Goal: Book appointment/travel/reservation

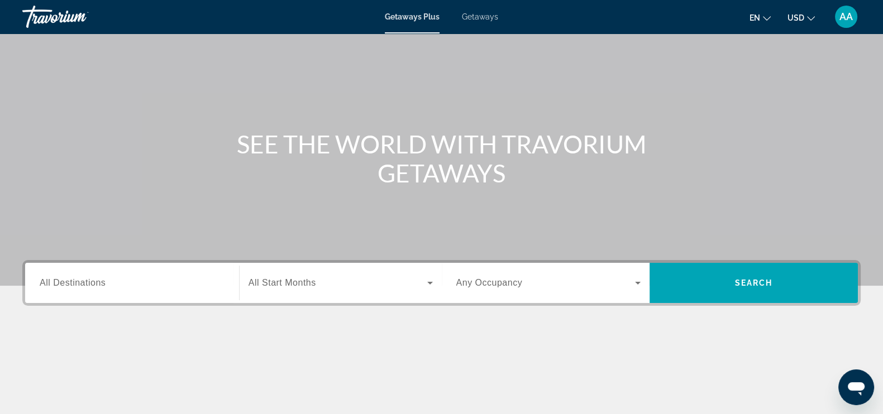
scroll to position [69, 0]
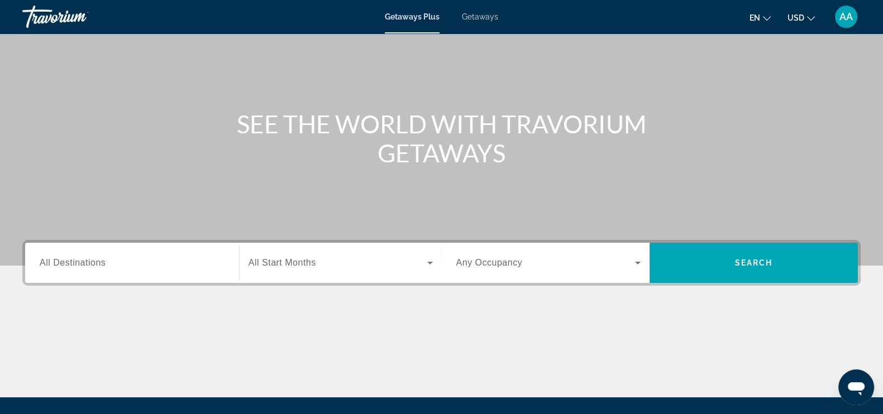
click at [480, 18] on span "Getaways" at bounding box center [480, 16] width 36 height 9
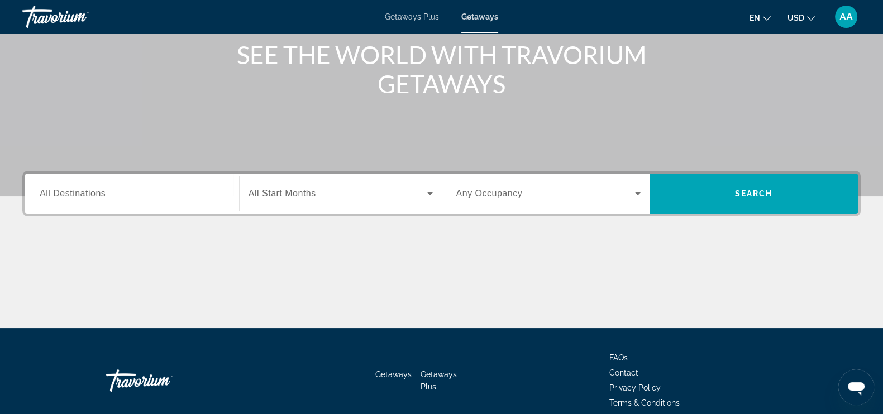
scroll to position [139, 0]
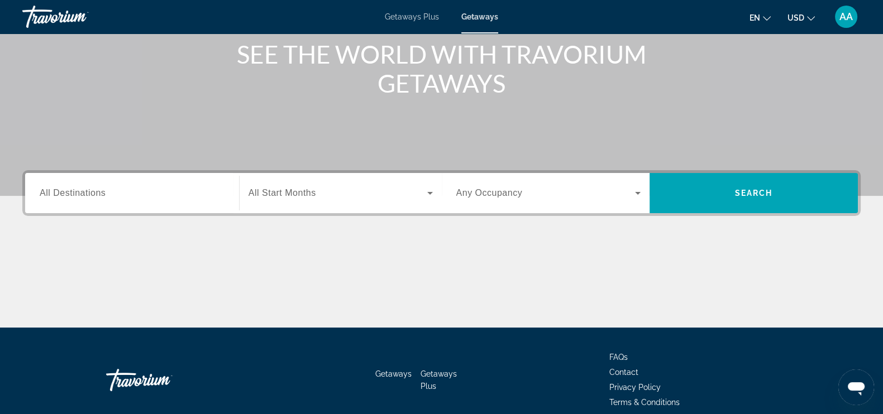
click at [69, 187] on input "Destination All Destinations" at bounding box center [132, 193] width 185 height 13
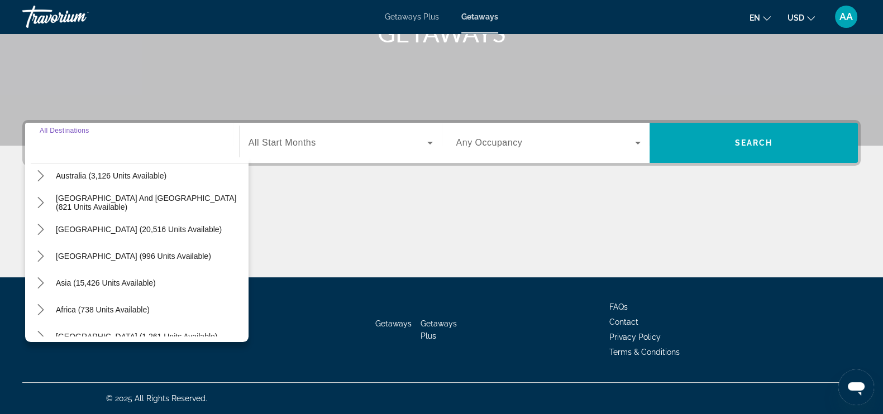
scroll to position [181, 0]
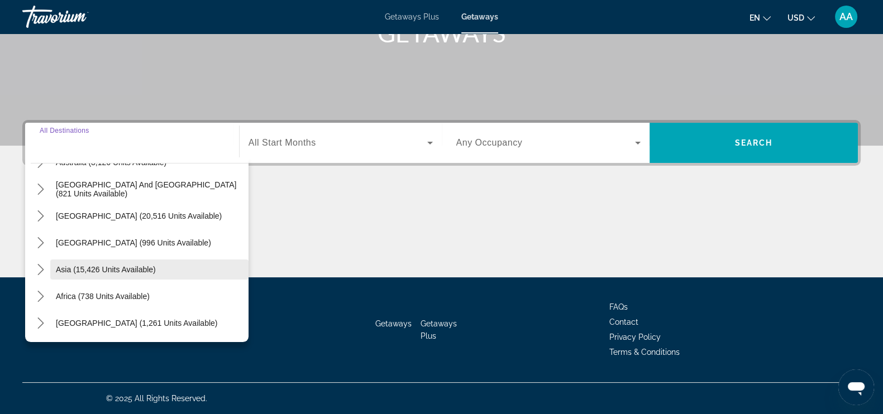
click at [126, 267] on span "Asia (15,426 units available)" at bounding box center [106, 269] width 100 height 9
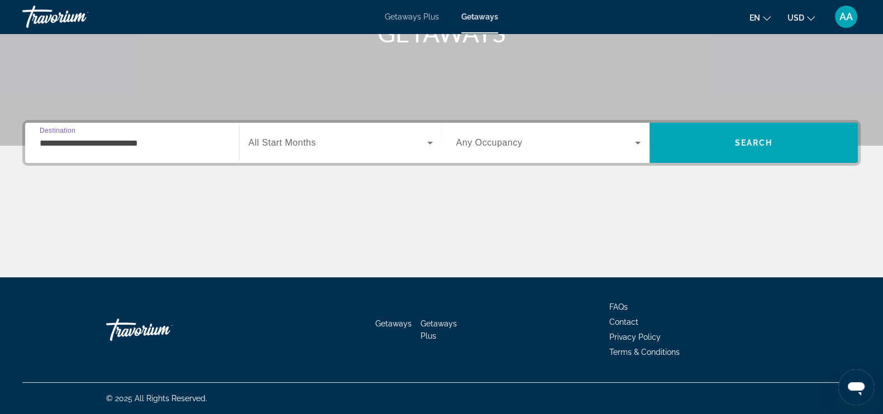
click at [102, 144] on input "**********" at bounding box center [132, 143] width 185 height 13
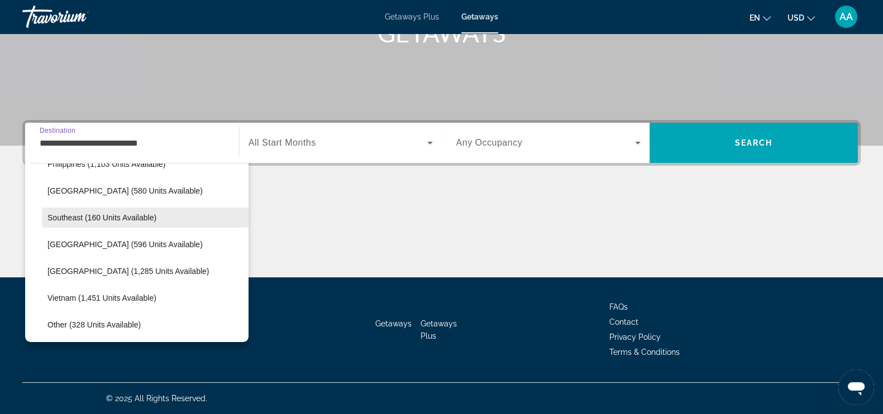
scroll to position [549, 0]
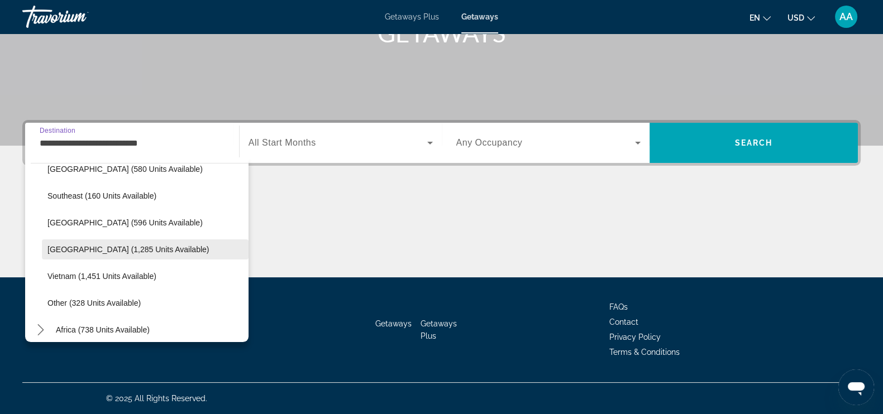
click at [119, 252] on span "Thailand (1,285 units available)" at bounding box center [127, 249] width 161 height 9
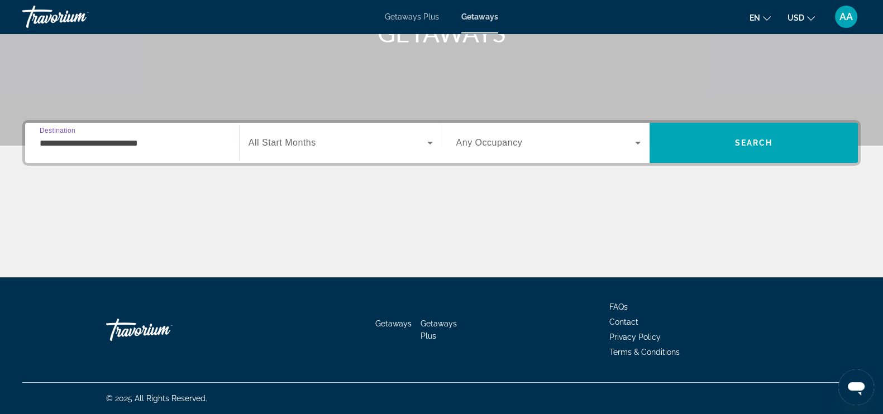
type input "**********"
click at [430, 143] on icon "Search widget" at bounding box center [430, 143] width 6 height 3
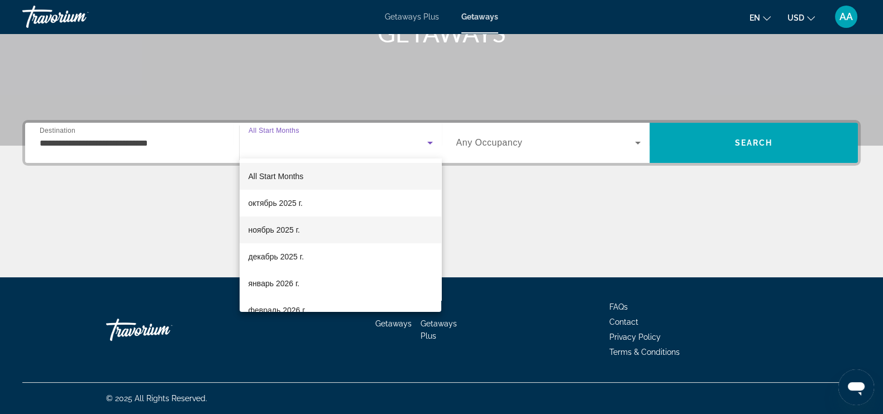
click at [274, 234] on span "ноябрь 2025 г." at bounding box center [273, 229] width 51 height 13
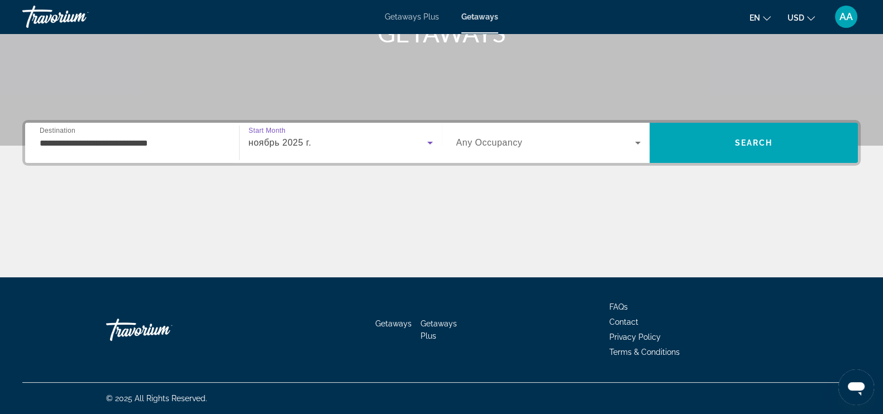
click at [641, 140] on icon "Search widget" at bounding box center [637, 142] width 13 height 13
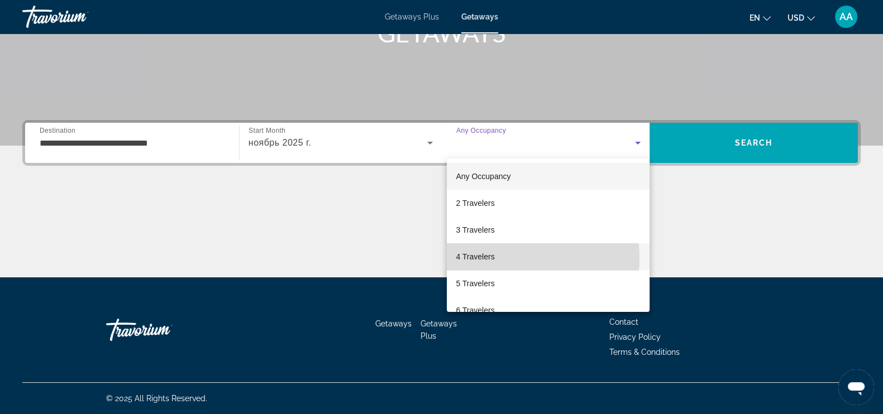
click at [496, 258] on mat-option "4 Travelers" at bounding box center [548, 256] width 203 height 27
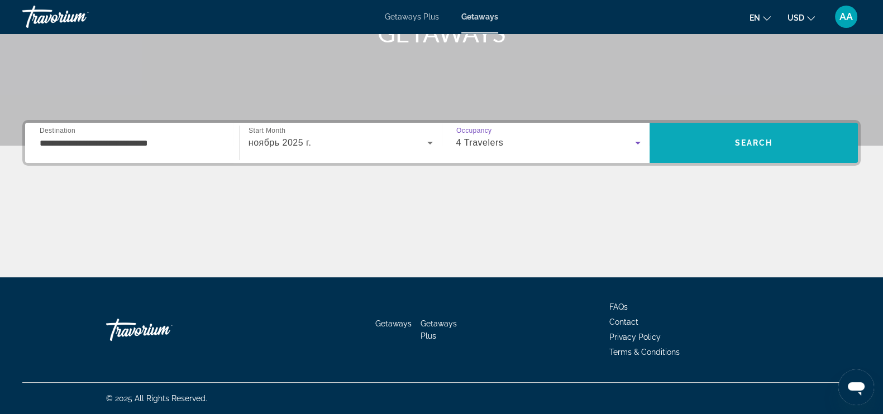
click at [683, 145] on span "Search" at bounding box center [753, 143] width 208 height 27
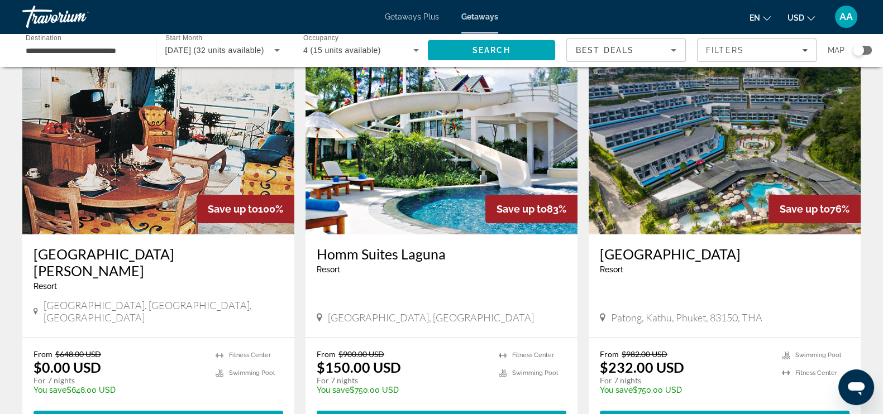
scroll to position [69, 0]
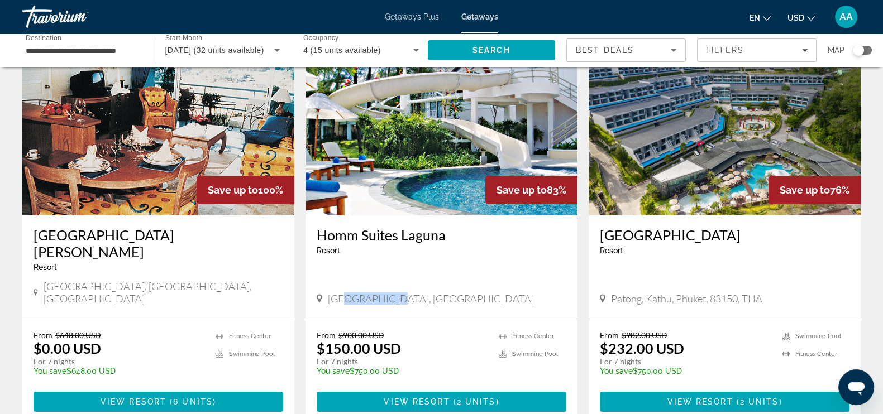
drag, startPoint x: 343, startPoint y: 272, endPoint x: 382, endPoint y: 272, distance: 39.6
click at [382, 293] on span "Phuket, Thailand" at bounding box center [431, 299] width 206 height 12
click at [425, 293] on div "Phuket, Thailand" at bounding box center [442, 299] width 250 height 12
click at [707, 169] on img "Main content" at bounding box center [724, 126] width 272 height 179
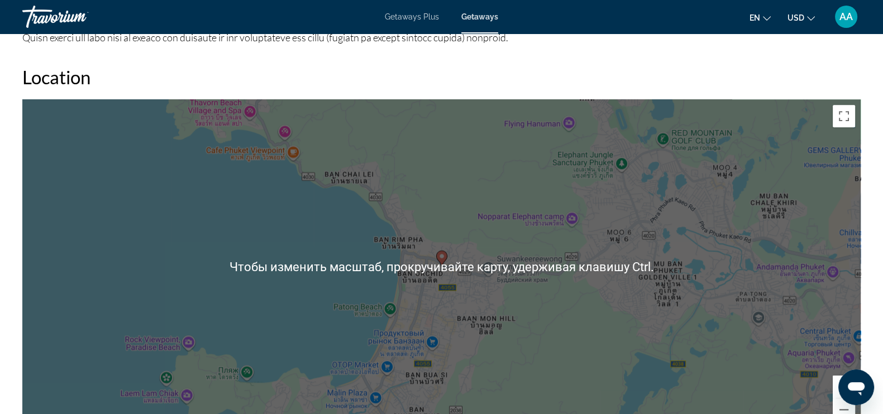
scroll to position [1396, 0]
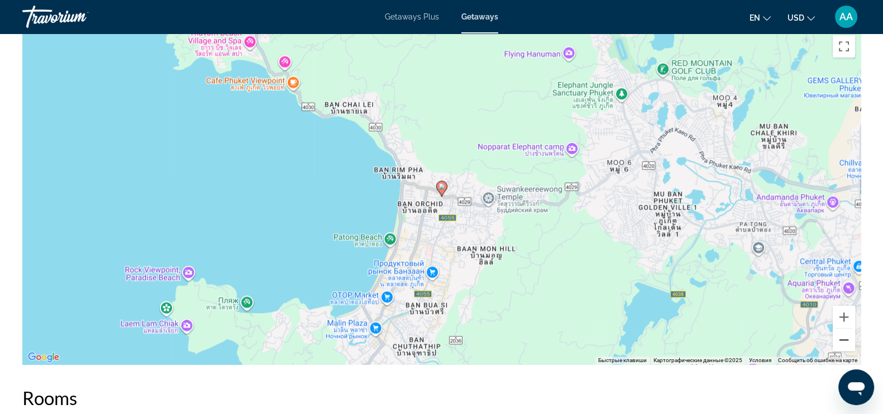
click at [837, 338] on button "Уменьшить" at bounding box center [843, 340] width 22 height 22
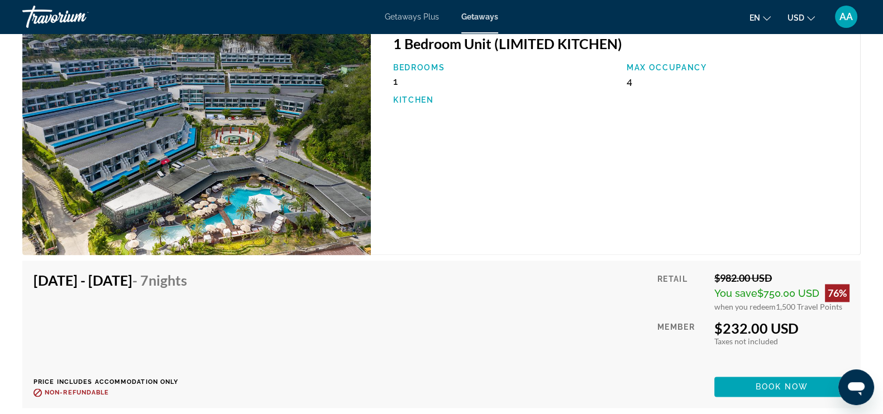
scroll to position [1814, 0]
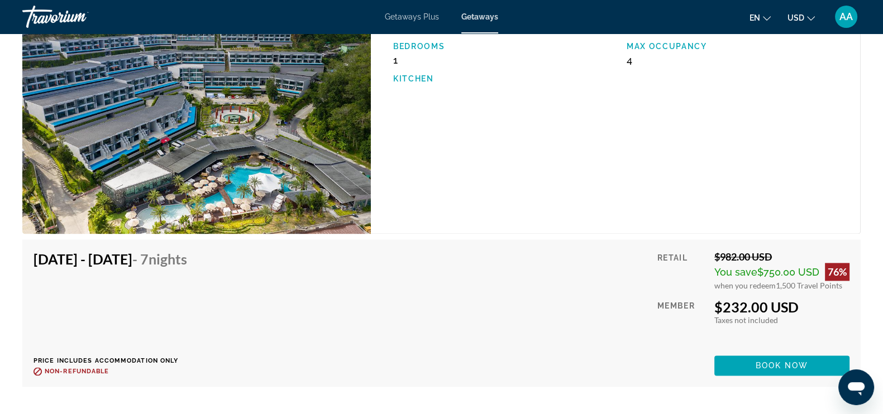
drag, startPoint x: 714, startPoint y: 303, endPoint x: 809, endPoint y: 303, distance: 95.5
click at [809, 303] on div "$232.00 USD" at bounding box center [781, 307] width 135 height 17
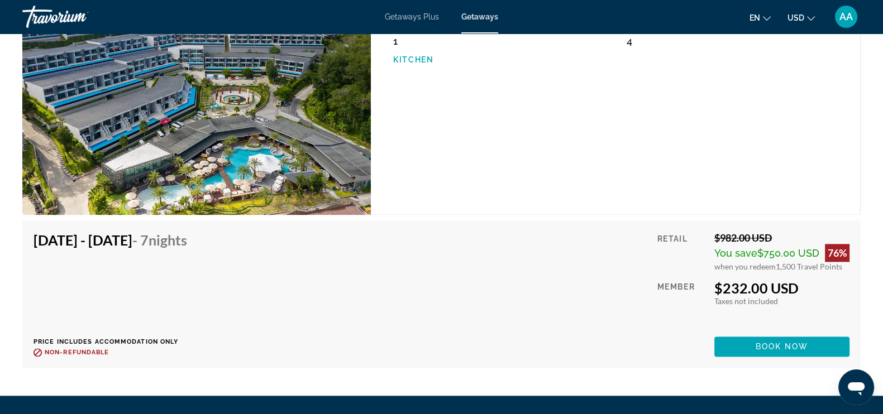
scroll to position [1812, 0]
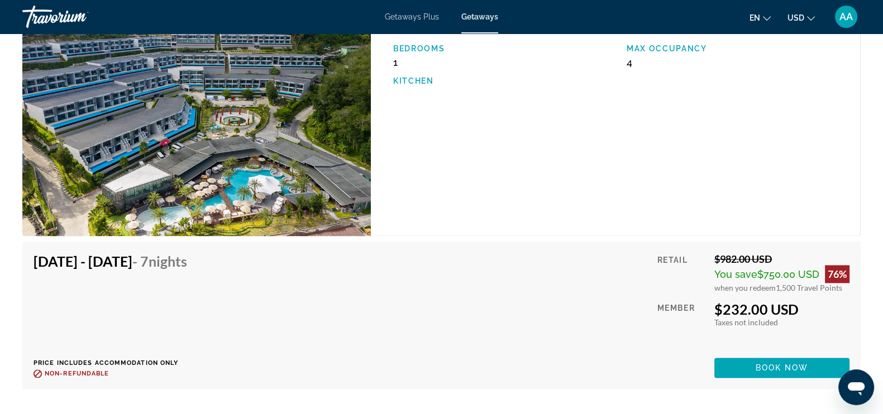
click at [731, 309] on div "$232.00 USD" at bounding box center [781, 309] width 135 height 17
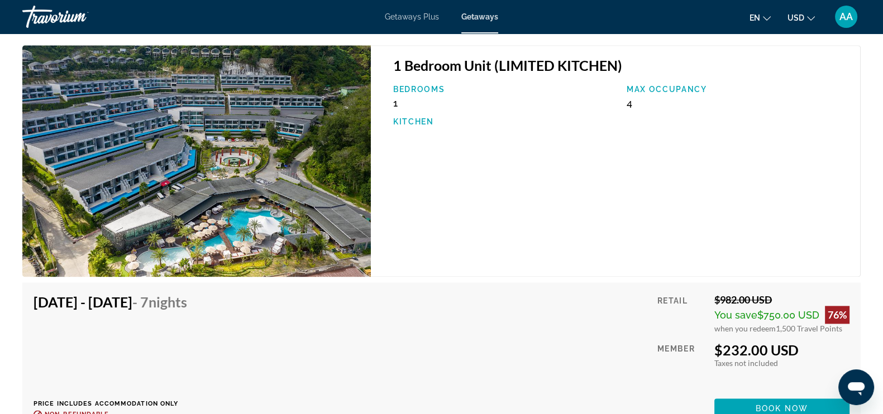
scroll to position [1742, 0]
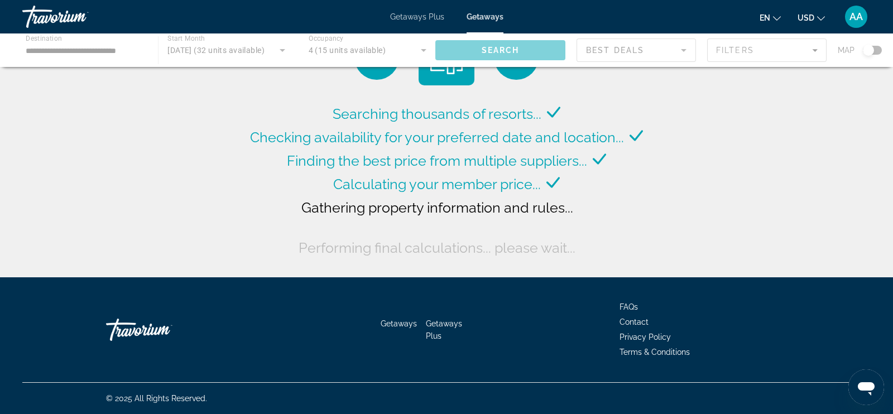
click at [116, 49] on div "Main content" at bounding box center [446, 49] width 893 height 33
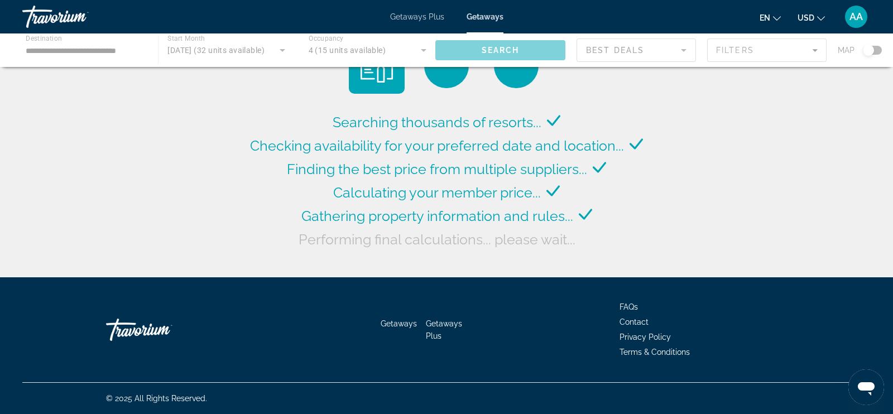
click at [136, 48] on div "Main content" at bounding box center [446, 49] width 893 height 33
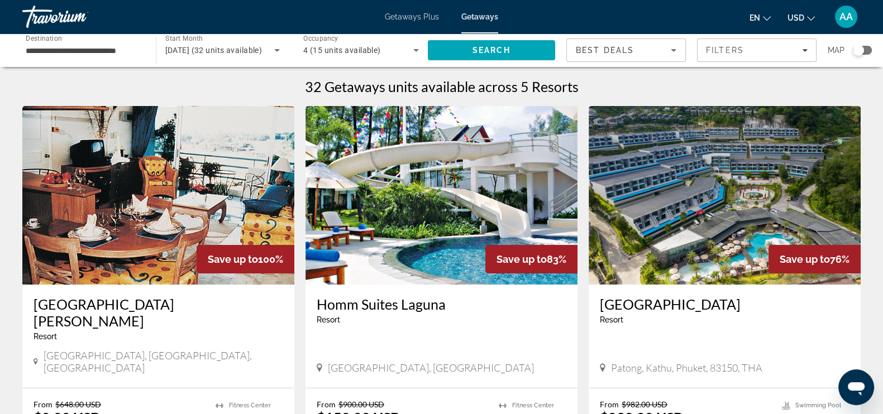
click at [113, 49] on input "**********" at bounding box center [84, 50] width 116 height 13
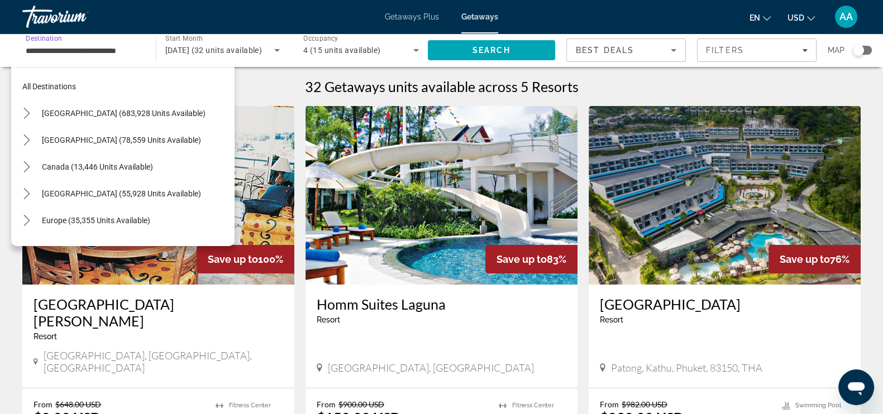
scroll to position [548, 0]
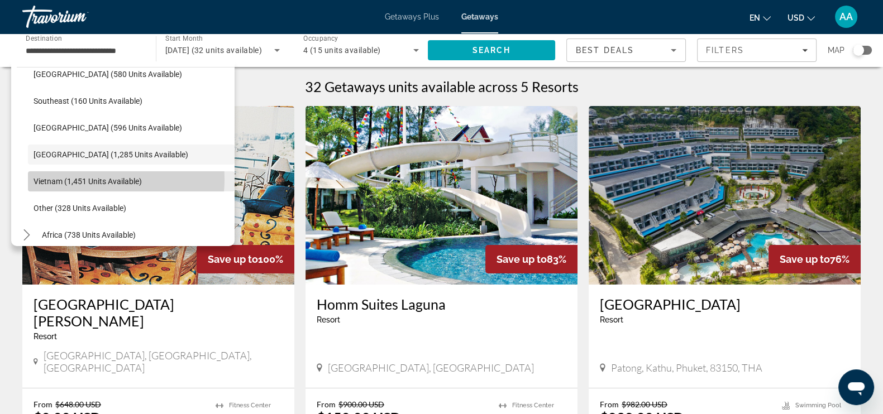
click at [88, 179] on span "Vietnam (1,451 units available)" at bounding box center [87, 181] width 108 height 9
type input "**********"
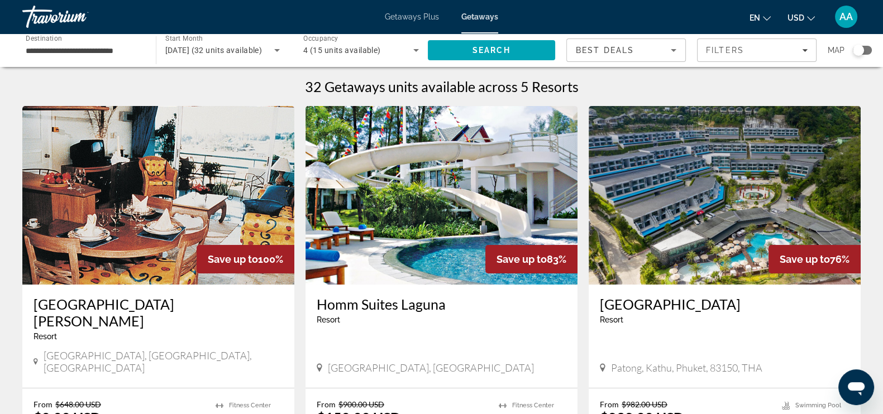
click at [372, 303] on h3 "Homm Suites Laguna" at bounding box center [442, 304] width 250 height 17
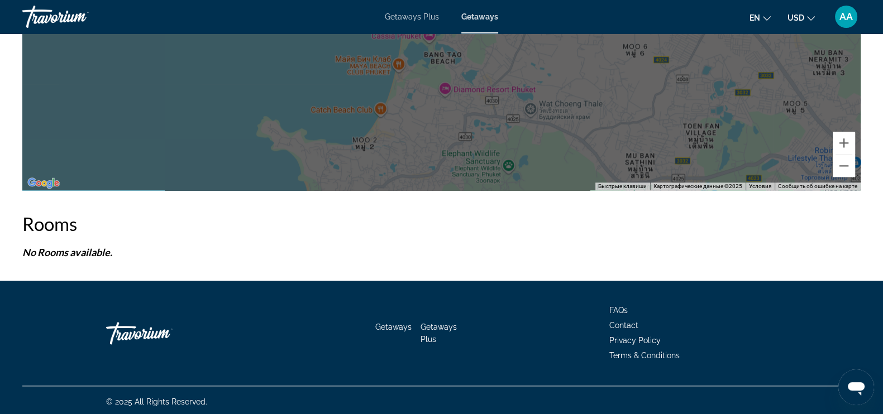
scroll to position [1663, 0]
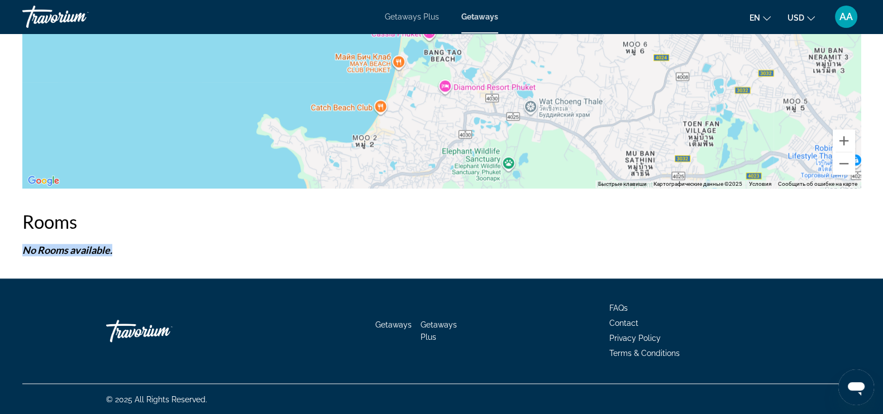
drag, startPoint x: 122, startPoint y: 250, endPoint x: 9, endPoint y: 248, distance: 112.2
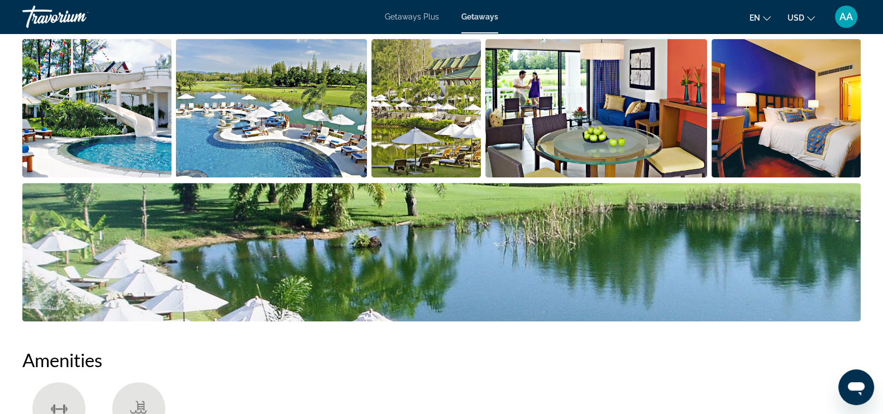
scroll to position [547, 0]
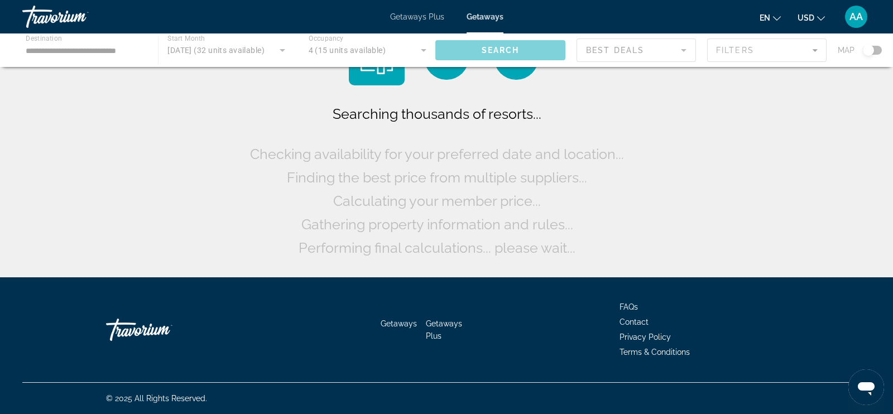
click at [414, 21] on span "Getaways Plus" at bounding box center [417, 16] width 54 height 9
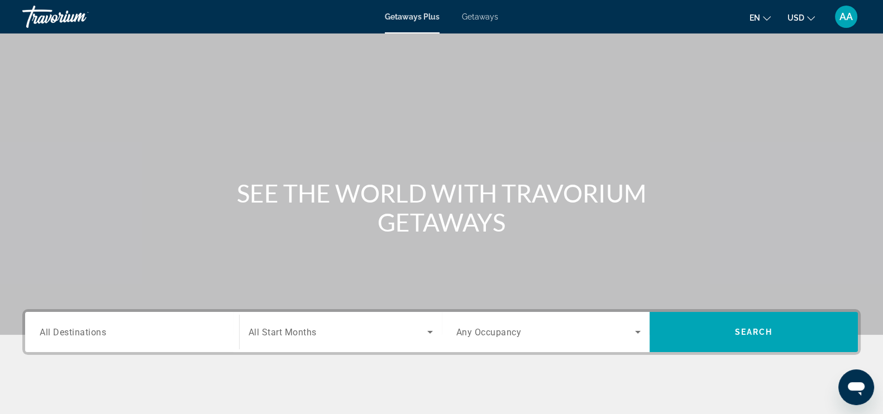
click at [130, 330] on input "Destination All Destinations" at bounding box center [132, 332] width 185 height 13
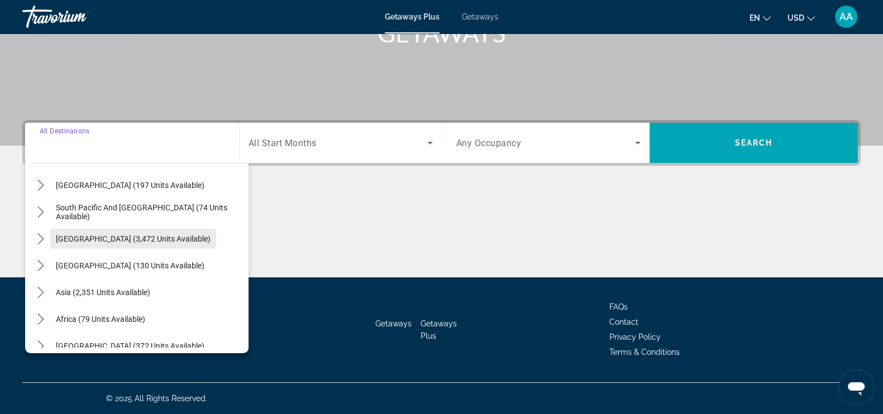
scroll to position [181, 0]
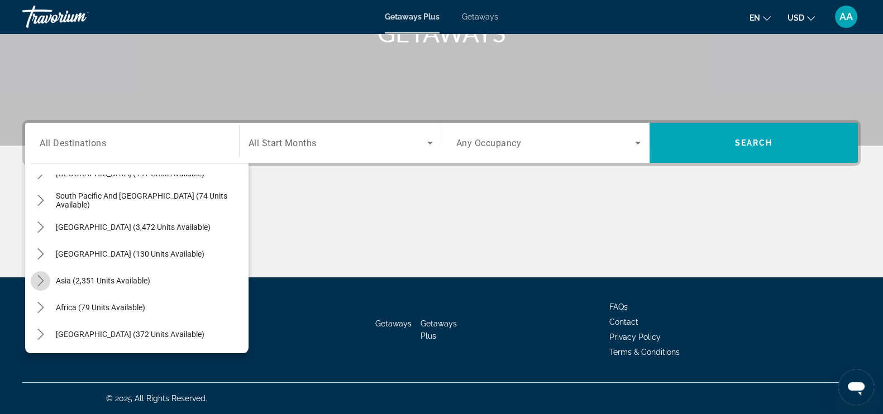
click at [46, 279] on mat-icon "Toggle Asia (2,351 units available) submenu" at bounding box center [41, 281] width 20 height 20
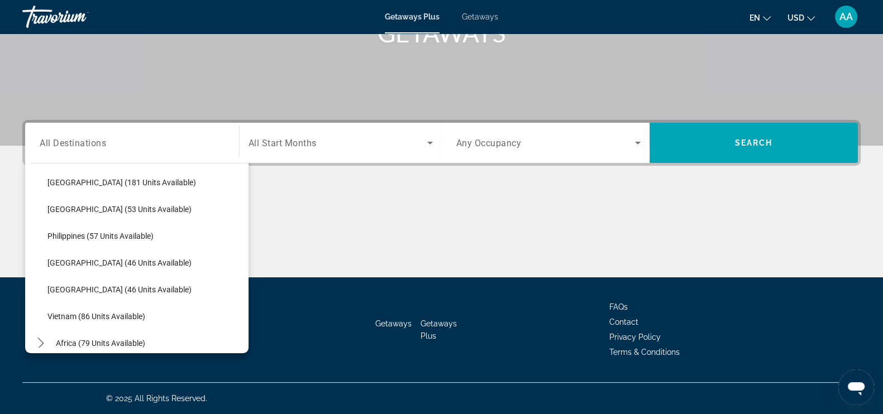
scroll to position [449, 0]
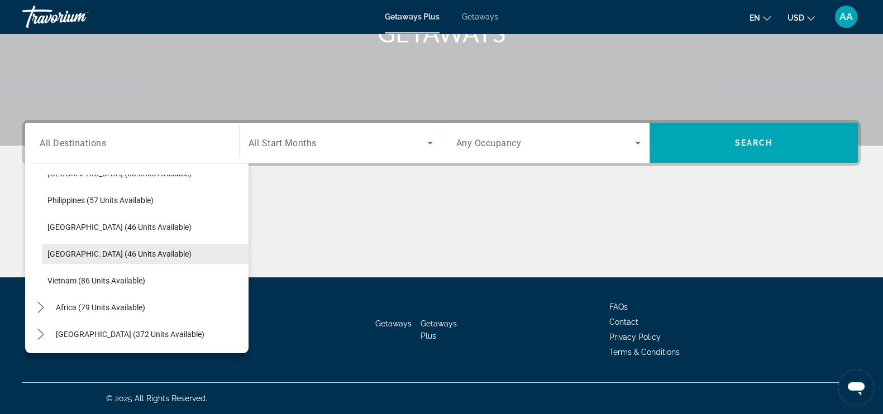
click at [100, 255] on span "Thailand (46 units available)" at bounding box center [119, 254] width 144 height 9
type input "**********"
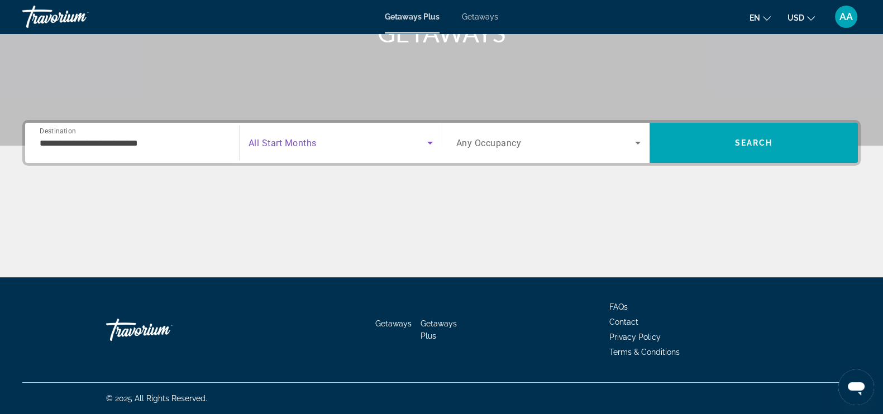
click at [322, 143] on span "Search widget" at bounding box center [337, 142] width 179 height 13
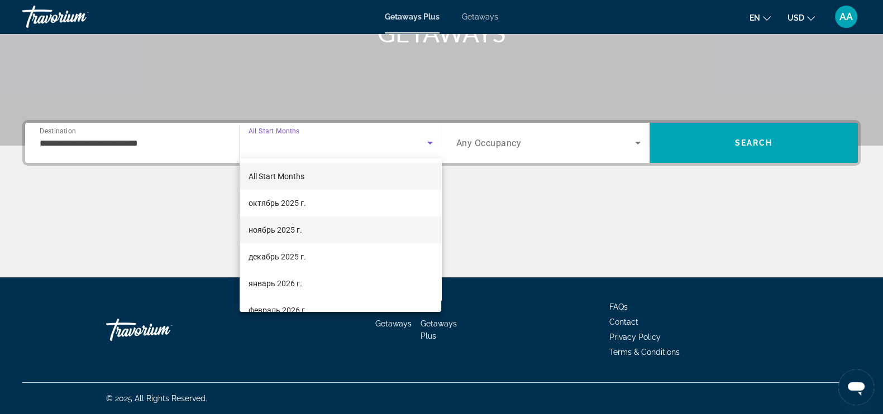
click at [282, 227] on span "ноябрь 2025 г." at bounding box center [275, 229] width 54 height 13
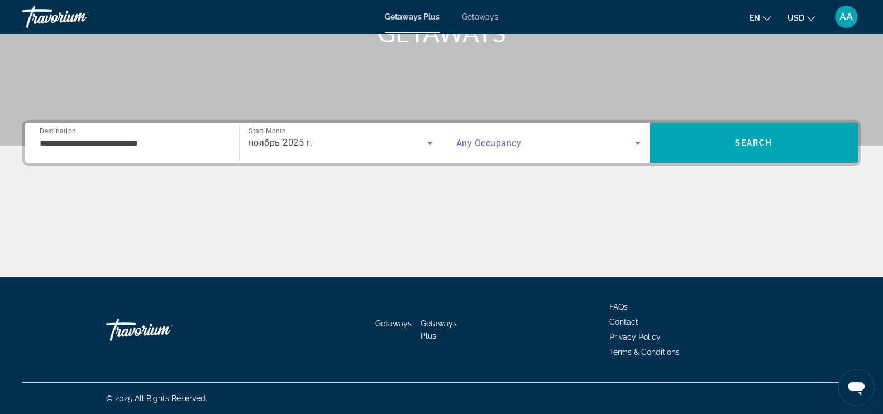
click at [636, 142] on icon "Search widget" at bounding box center [638, 143] width 6 height 3
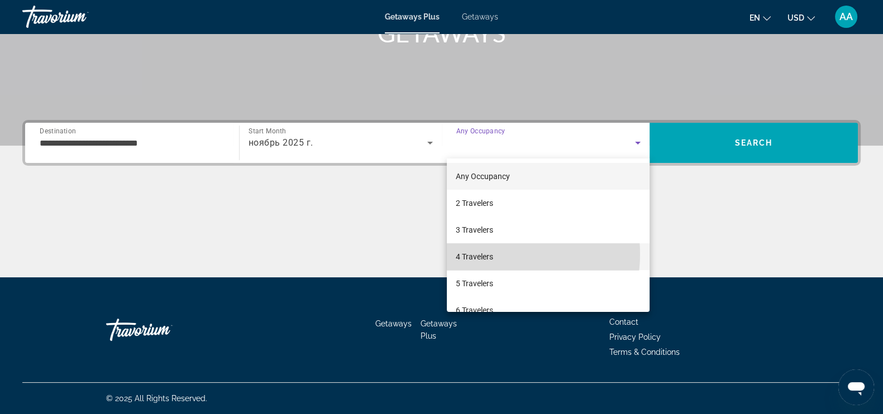
click at [500, 254] on mat-option "4 Travelers" at bounding box center [548, 256] width 203 height 27
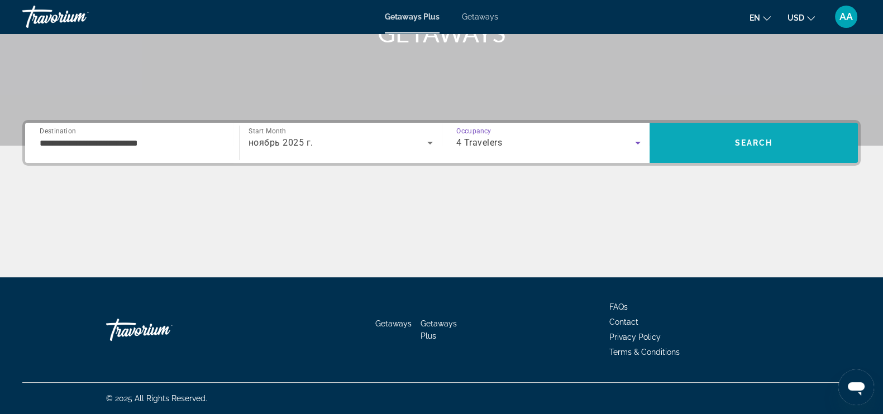
click at [666, 141] on span "Search" at bounding box center [753, 143] width 208 height 27
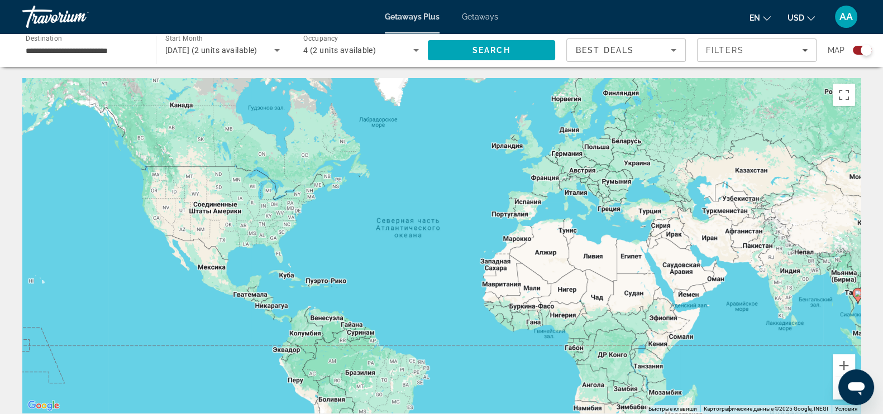
click at [473, 21] on span "Getaways" at bounding box center [480, 16] width 36 height 9
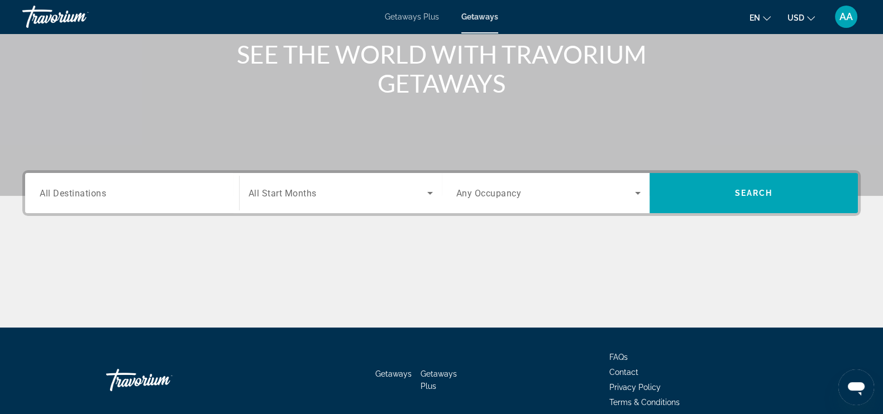
scroll to position [189, 0]
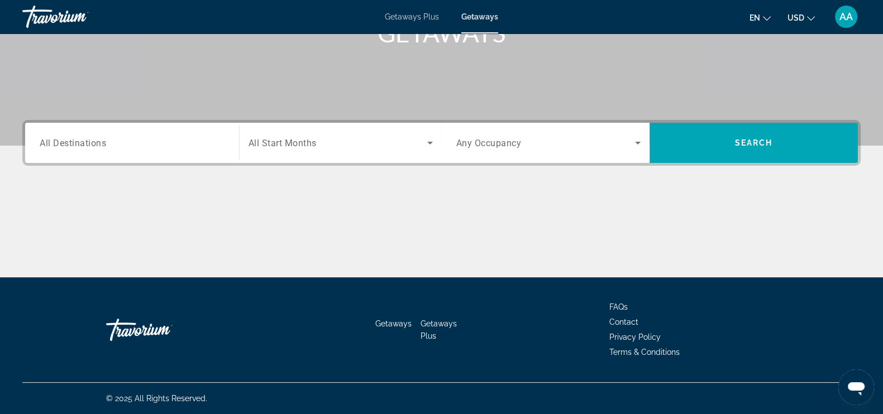
click at [167, 146] on input "Destination All Destinations" at bounding box center [132, 143] width 185 height 13
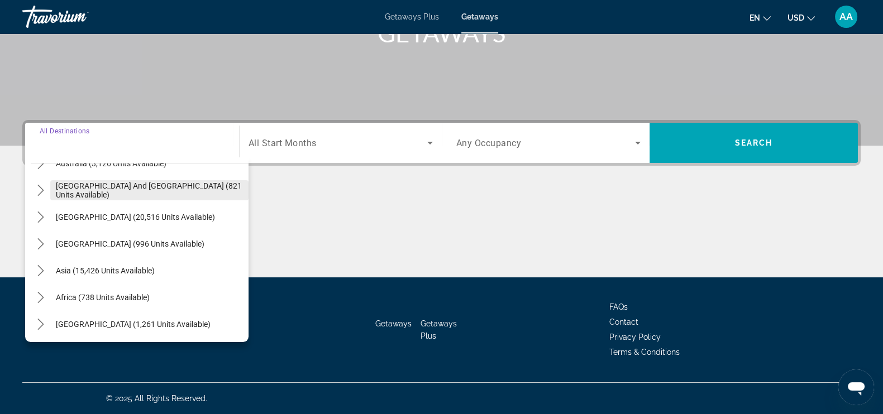
scroll to position [181, 0]
click at [40, 271] on icon "Toggle Asia (15,426 units available) submenu" at bounding box center [40, 269] width 11 height 11
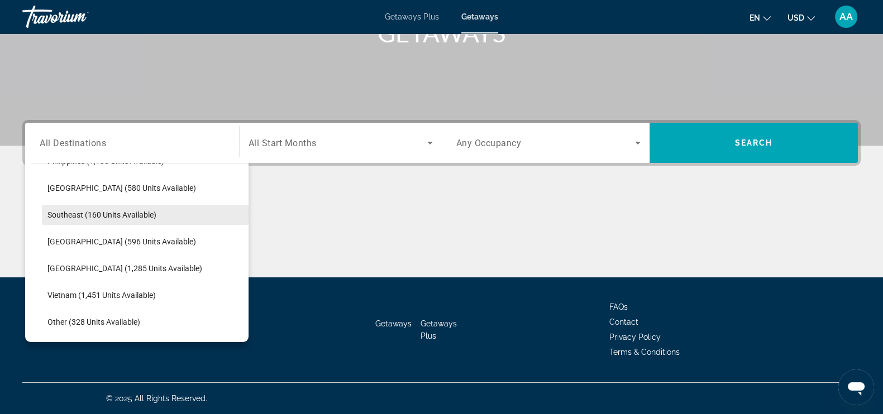
scroll to position [552, 0]
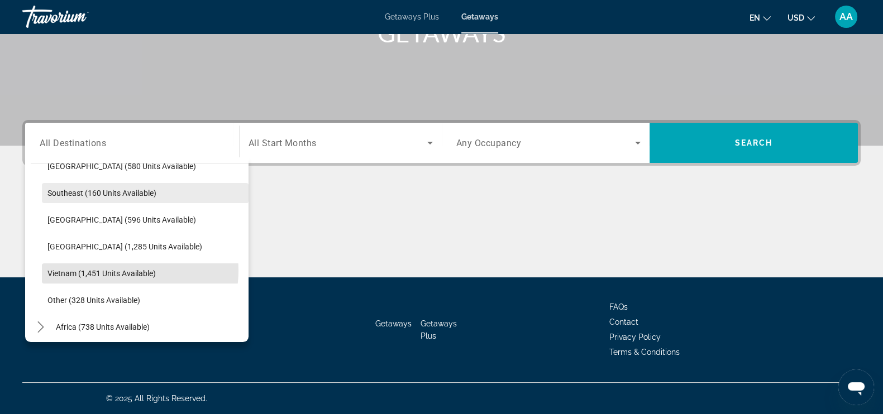
click at [126, 270] on span "Vietnam (1,451 units available)" at bounding box center [101, 273] width 108 height 9
type input "**********"
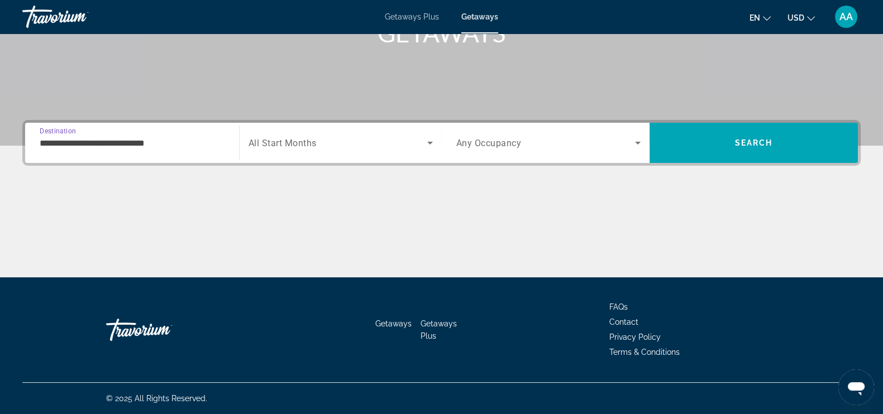
click at [429, 148] on icon "Search widget" at bounding box center [429, 142] width 13 height 13
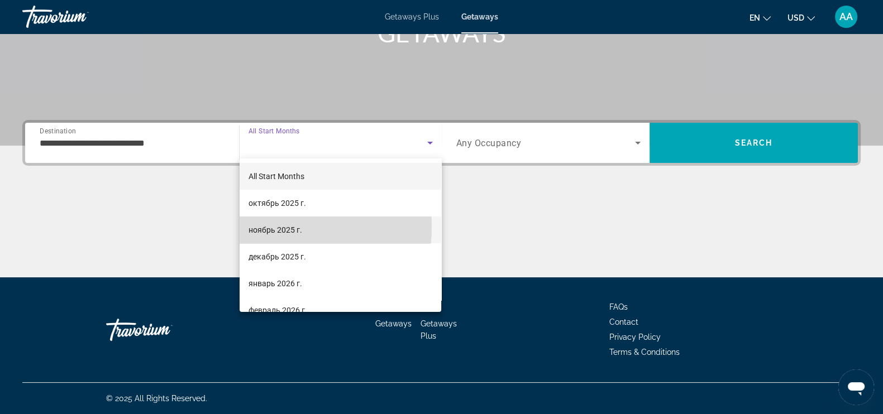
click at [276, 227] on span "ноябрь 2025 г." at bounding box center [275, 229] width 54 height 13
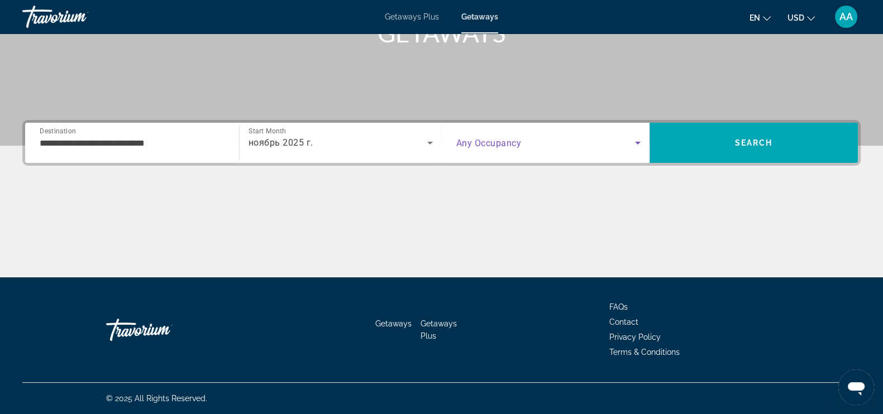
click at [636, 141] on icon "Search widget" at bounding box center [637, 142] width 13 height 13
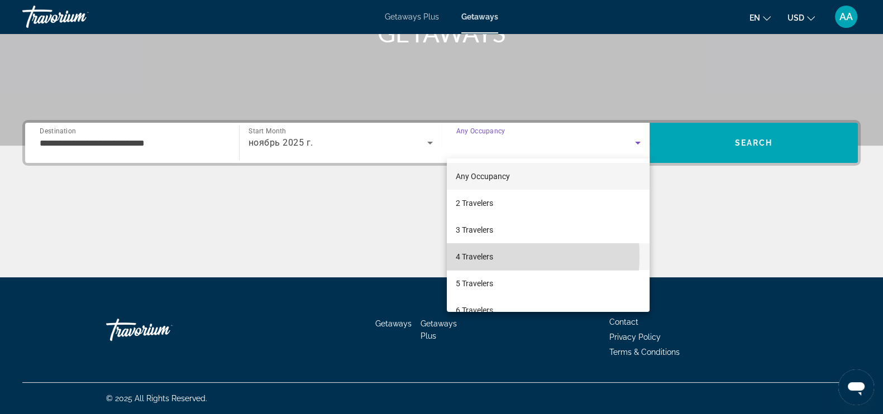
click at [463, 256] on span "4 Travelers" at bounding box center [474, 256] width 37 height 13
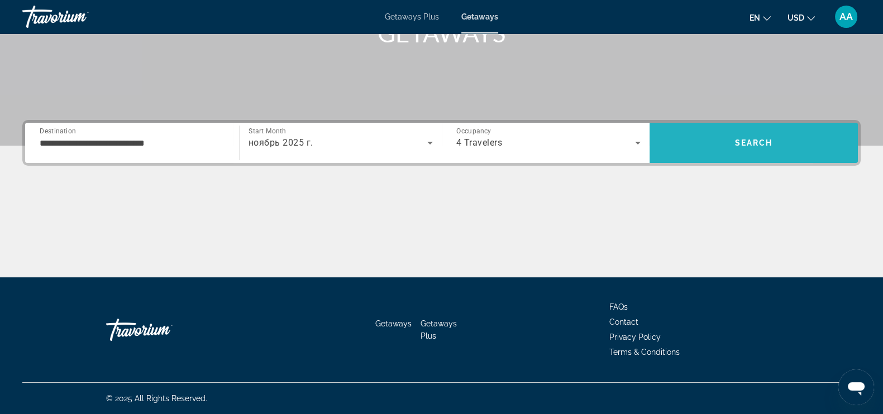
click at [694, 148] on span "Search" at bounding box center [753, 143] width 208 height 27
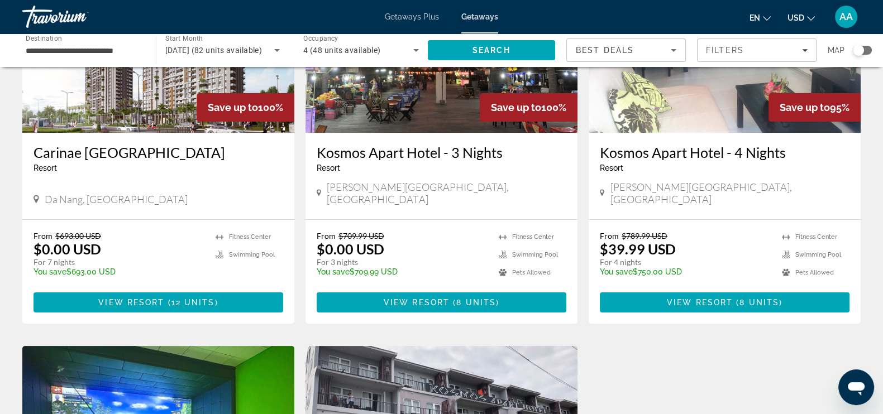
scroll to position [139, 0]
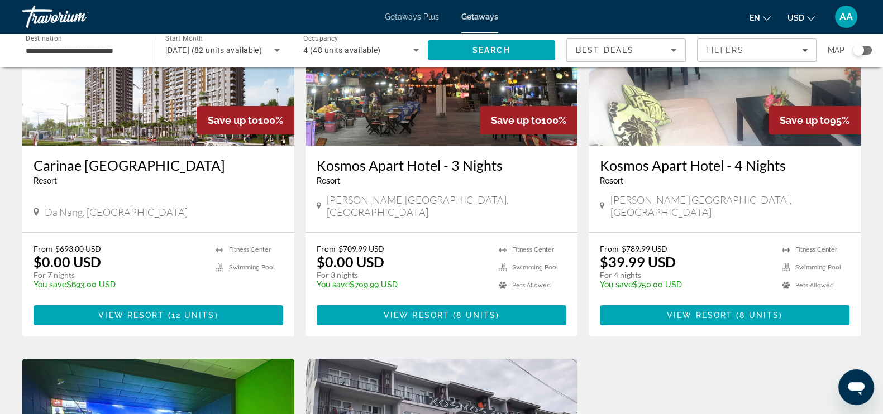
click at [382, 198] on span "Kien Giang Province, Vietnam" at bounding box center [446, 206] width 239 height 25
click at [651, 197] on span "Kien Giang Province, Vietnam" at bounding box center [729, 206] width 239 height 25
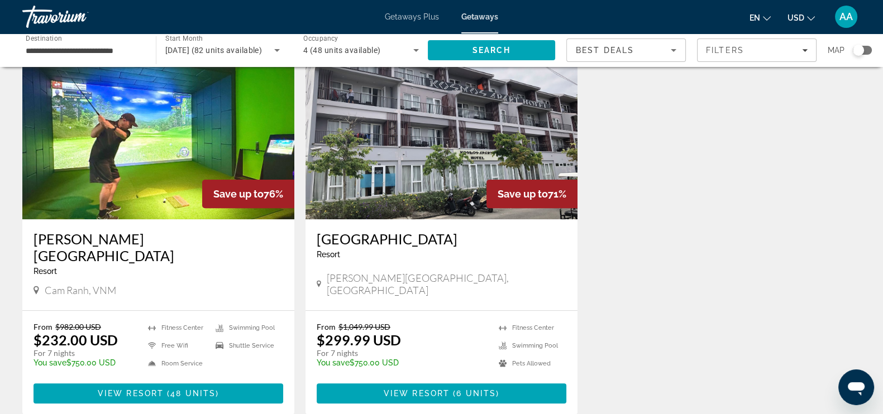
scroll to position [488, 0]
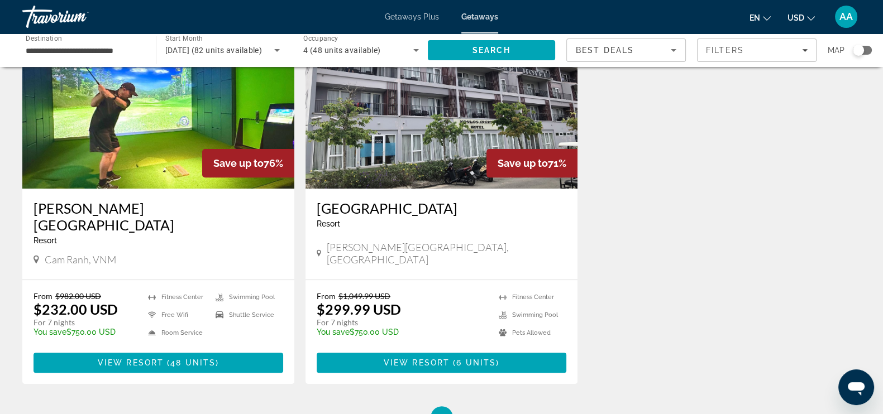
click at [140, 118] on img "Main content" at bounding box center [158, 99] width 272 height 179
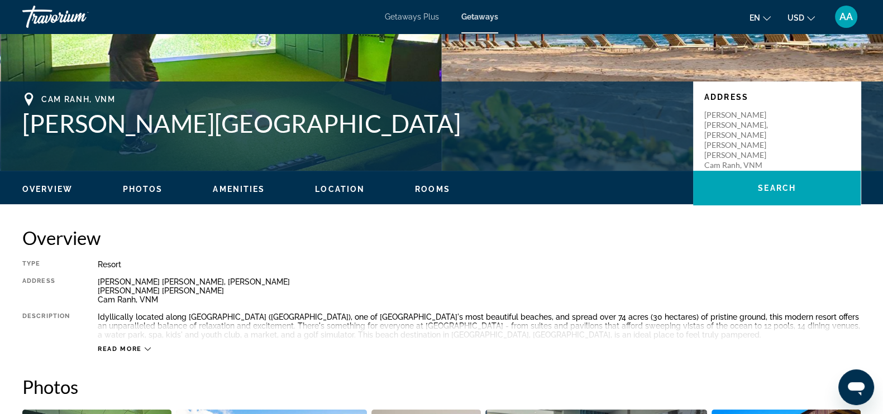
scroll to position [209, 0]
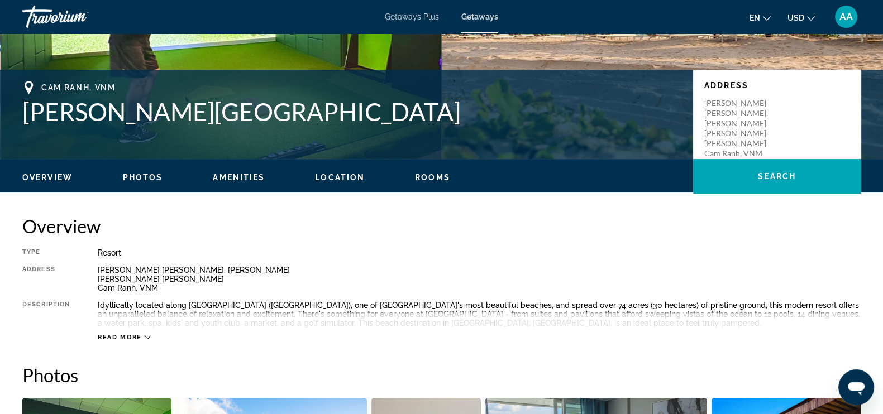
click at [146, 338] on icon "Main content" at bounding box center [148, 337] width 6 height 3
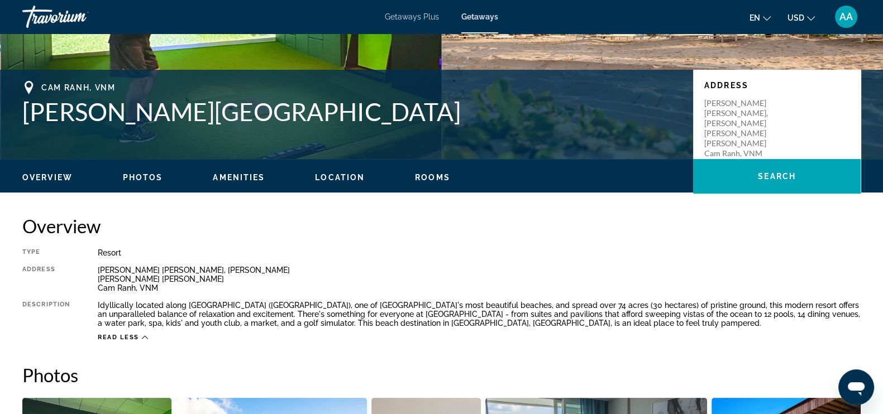
click at [354, 311] on div "Idyllically located along Bai Dai (Long Beach), one of Vietnam's most beautiful…" at bounding box center [479, 314] width 763 height 27
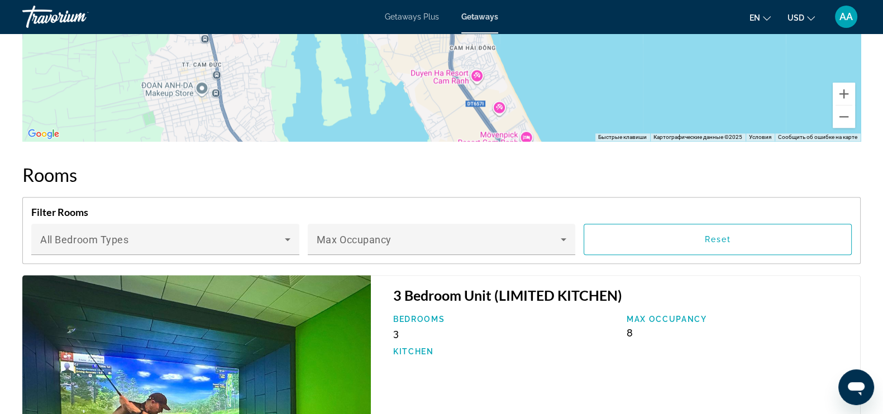
scroll to position [1744, 0]
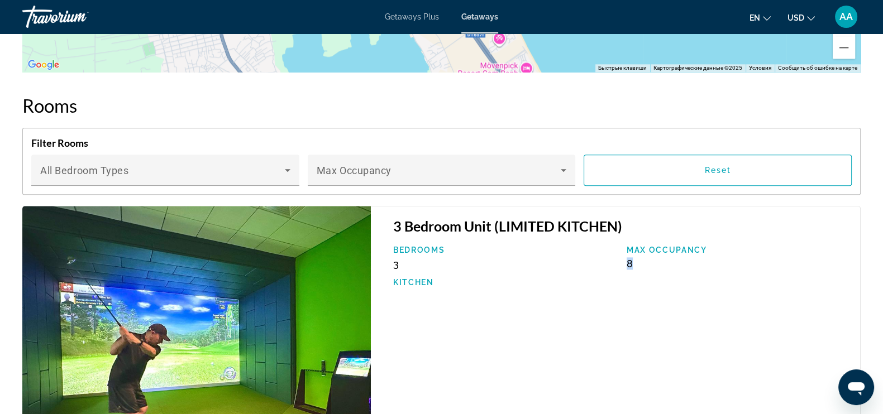
drag, startPoint x: 625, startPoint y: 251, endPoint x: 647, endPoint y: 247, distance: 22.7
click at [647, 247] on div "Max Occupancy 8" at bounding box center [737, 258] width 233 height 24
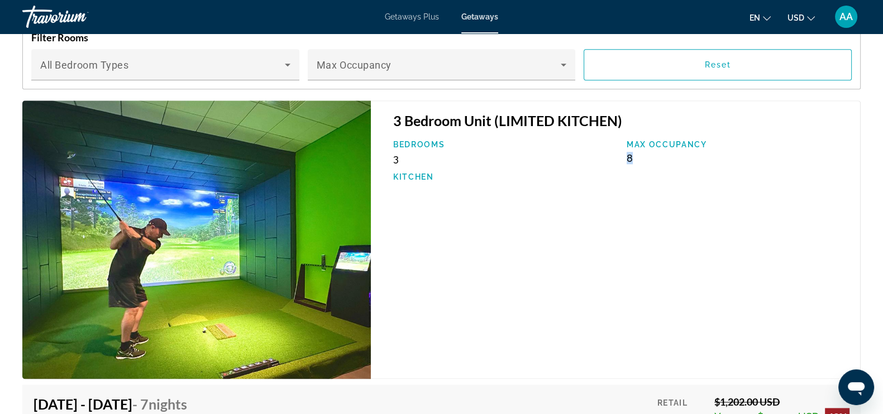
scroll to position [1884, 0]
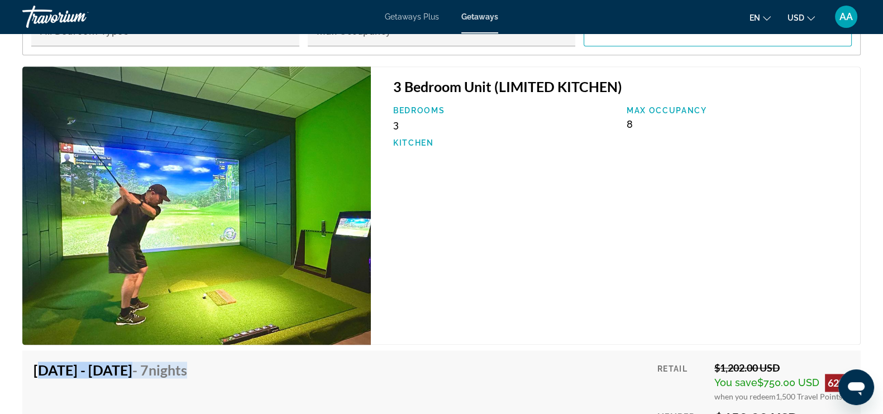
drag, startPoint x: 36, startPoint y: 352, endPoint x: 368, endPoint y: 308, distance: 334.5
click at [514, 248] on div "3 Bedroom Unit (LIMITED KITCHEN) Bedrooms 3 Max Occupancy 8 Kitchen" at bounding box center [616, 205] width 490 height 279
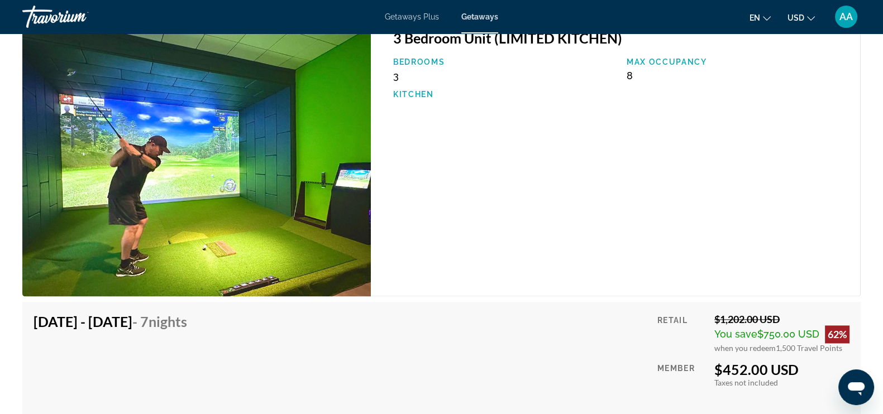
scroll to position [1953, 0]
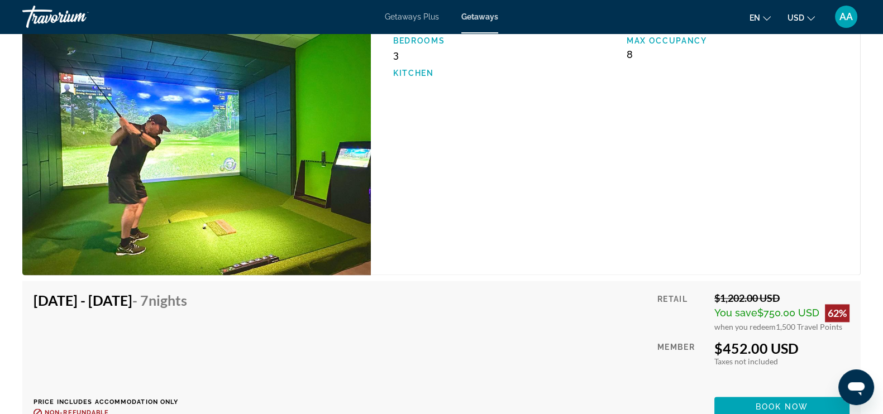
drag, startPoint x: 709, startPoint y: 332, endPoint x: 846, endPoint y: 333, distance: 137.3
click at [846, 333] on div "Retail $1,202.00 USD You save $750.00 USD 62% when you redeem 1,500 Travel Poin…" at bounding box center [753, 354] width 192 height 125
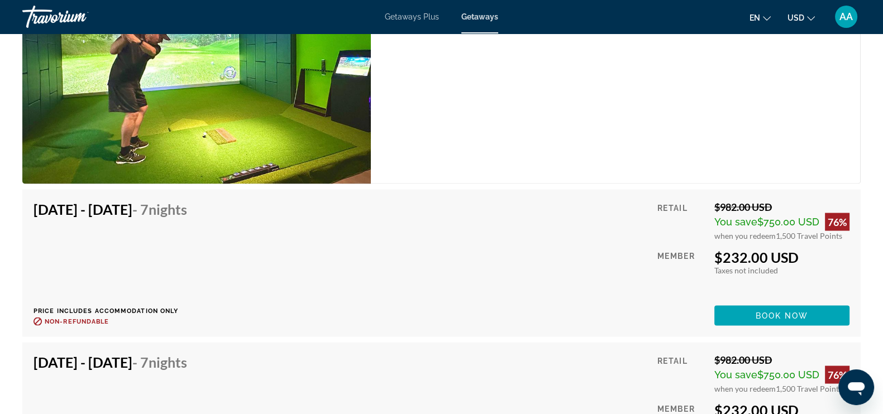
scroll to position [2652, 0]
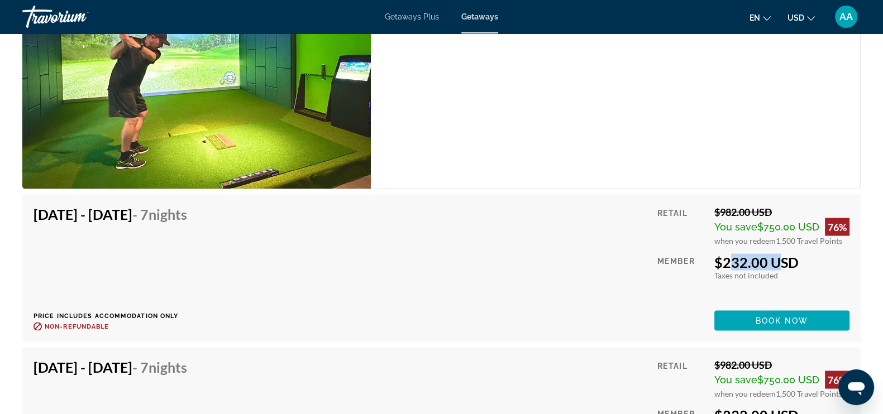
drag, startPoint x: 725, startPoint y: 247, endPoint x: 766, endPoint y: 246, distance: 41.9
click at [766, 254] on div "$232.00 USD" at bounding box center [781, 262] width 135 height 17
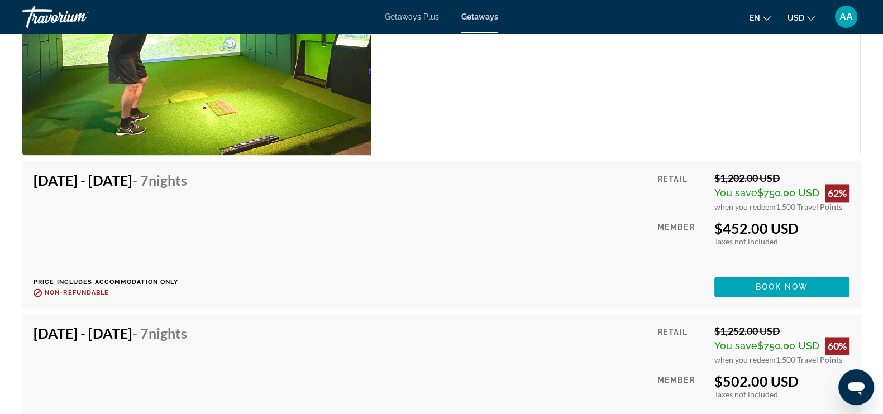
scroll to position [2023, 0]
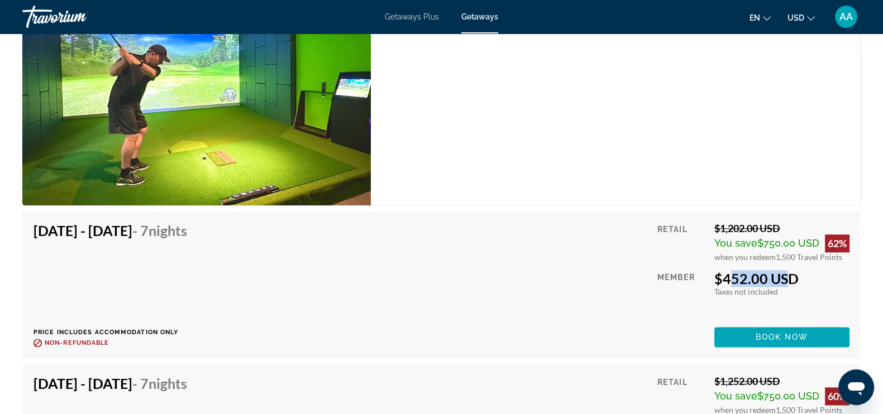
drag, startPoint x: 721, startPoint y: 258, endPoint x: 780, endPoint y: 260, distance: 59.2
click at [780, 270] on div "$452.00 USD" at bounding box center [781, 278] width 135 height 17
drag, startPoint x: 775, startPoint y: 239, endPoint x: 825, endPoint y: 248, distance: 50.0
click at [868, 243] on div "Overview Type Resort All-Inclusive No All-Inclusive Address Nguyen Tat Thanh, C…" at bounding box center [441, 312] width 883 height 3822
click at [815, 287] on div "Taxes included Taxes not included" at bounding box center [781, 291] width 135 height 9
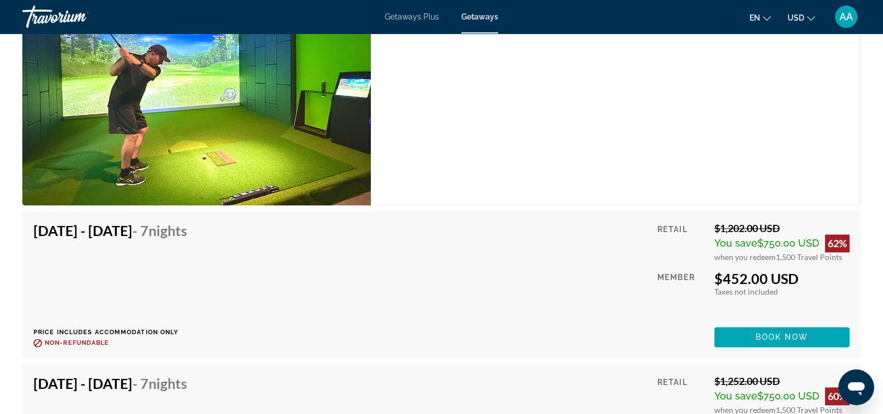
drag, startPoint x: 775, startPoint y: 242, endPoint x: 846, endPoint y: 241, distance: 71.5
click at [846, 252] on div "when you redeem 1,500 Travel Points" at bounding box center [781, 256] width 135 height 9
click at [844, 270] on div "$452.00 USD" at bounding box center [781, 278] width 135 height 17
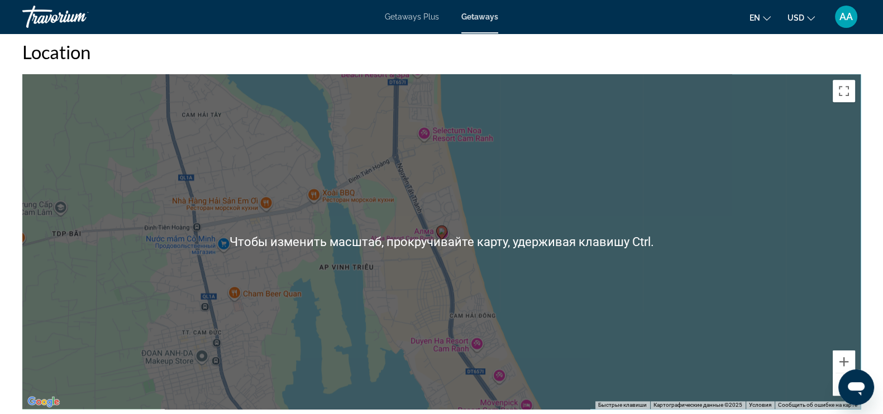
scroll to position [1396, 0]
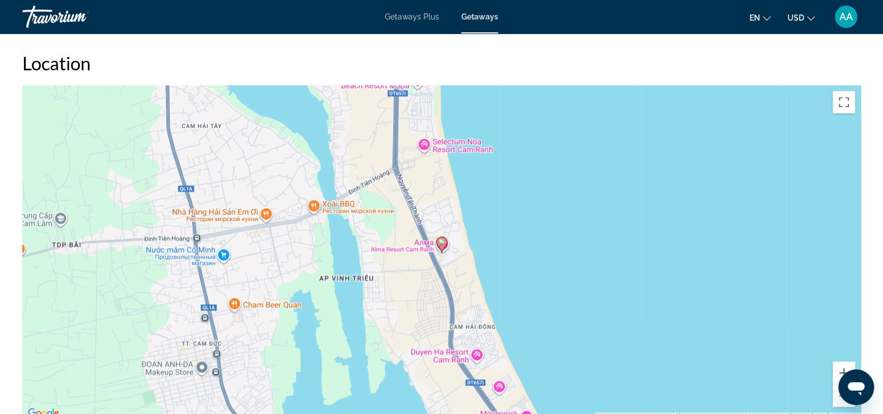
click at [840, 379] on div "Открыть окно обмена сообщениями" at bounding box center [855, 387] width 33 height 33
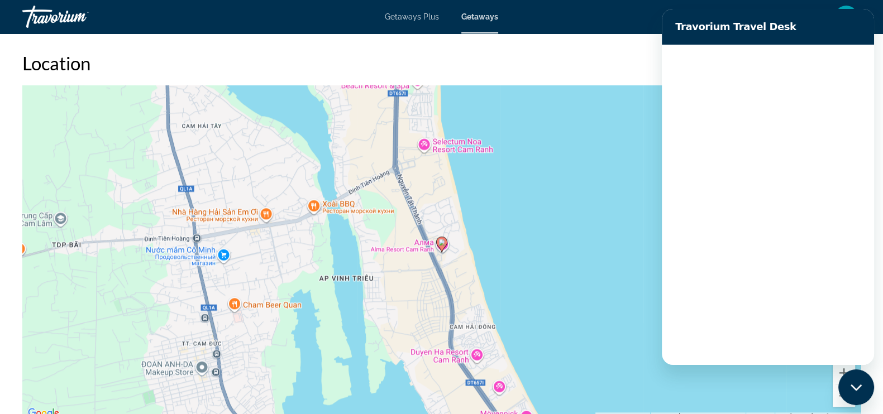
scroll to position [0, 0]
click at [589, 57] on h2 "Location" at bounding box center [441, 63] width 838 height 22
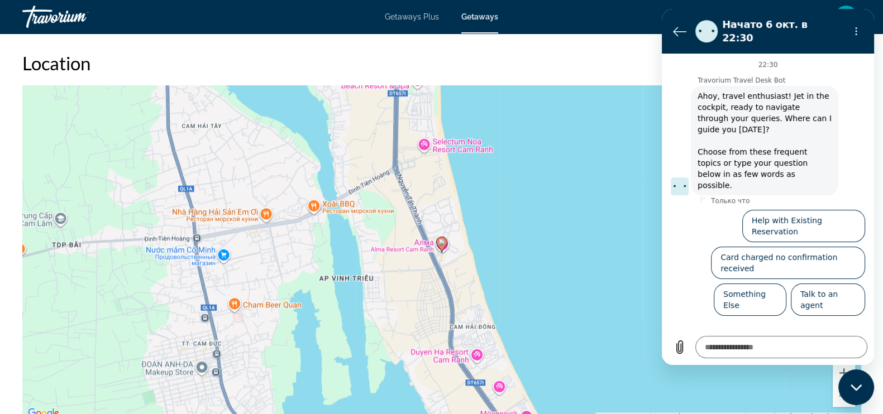
drag, startPoint x: 857, startPoint y: 1, endPoint x: 548, endPoint y: 7, distance: 309.3
click at [548, 7] on div "en English Español Français Italiano Português русский USD USD ($) MXN (Mex$) C…" at bounding box center [684, 16] width 351 height 23
click at [649, 341] on div "Чтобы активировать перетаскивание с помощью клавиатуры, нажмите Alt + Ввод. Пос…" at bounding box center [441, 252] width 838 height 335
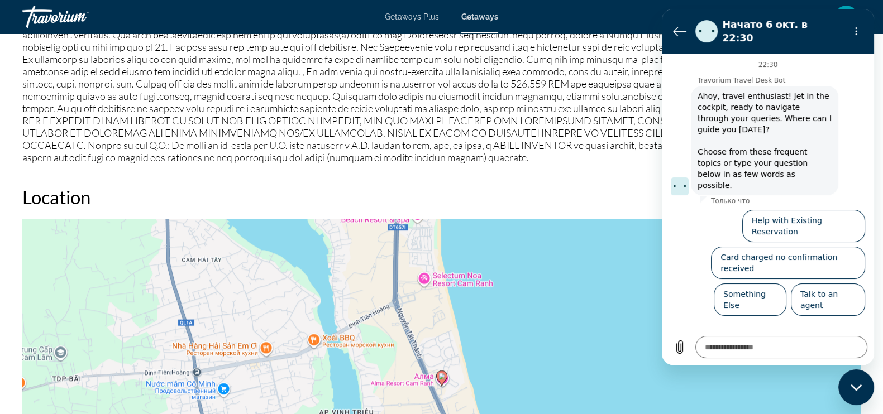
scroll to position [1186, 0]
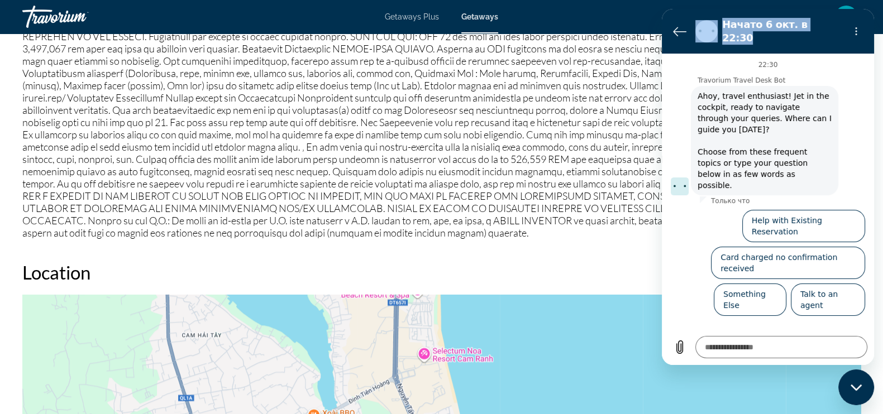
drag, startPoint x: 839, startPoint y: 22, endPoint x: 874, endPoint y: 160, distance: 142.7
click at [874, 160] on html "Начато 6 окт. в 22:30 22:30 Travorium Travel Desk Bot Travorium Travel Desk Bot…" at bounding box center [768, 187] width 212 height 356
click at [860, 390] on icon "Закрыть окно обмена сообщениями" at bounding box center [856, 387] width 12 height 7
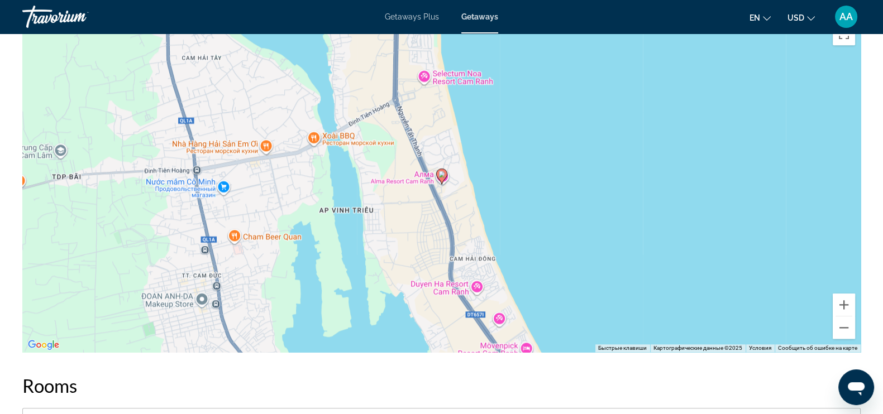
scroll to position [1427, 0]
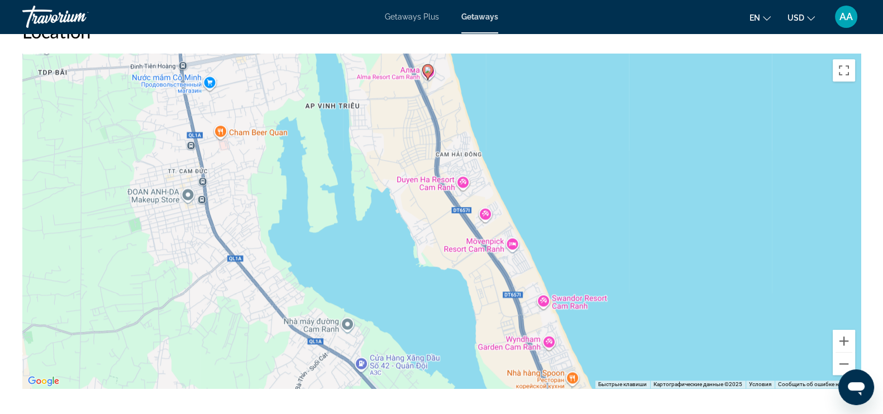
drag, startPoint x: 413, startPoint y: 330, endPoint x: 399, endPoint y: 187, distance: 144.2
click at [399, 187] on div "Чтобы активировать перетаскивание с помощью клавиатуры, нажмите Alt + Ввод. Пос…" at bounding box center [441, 221] width 838 height 335
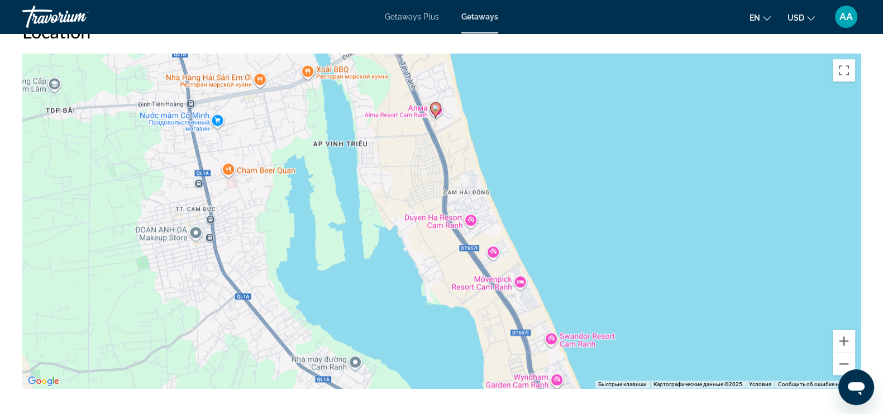
drag, startPoint x: 512, startPoint y: 101, endPoint x: 522, endPoint y: 143, distance: 42.9
click at [522, 143] on div "Чтобы активировать перетаскивание с помощью клавиатуры, нажмите Alt + Ввод. Пос…" at bounding box center [441, 221] width 838 height 335
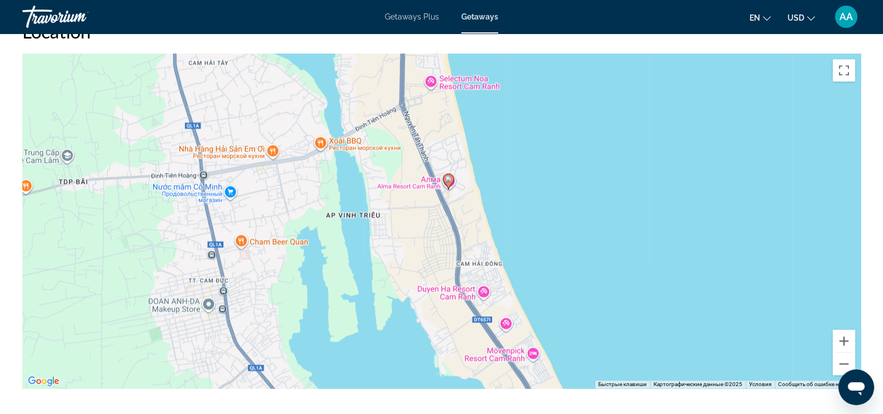
drag, startPoint x: 401, startPoint y: 57, endPoint x: 414, endPoint y: 132, distance: 75.9
click at [414, 132] on div "Чтобы активировать перетаскивание с помощью клавиатуры, нажмите Alt + Ввод. Пос…" at bounding box center [441, 221] width 838 height 335
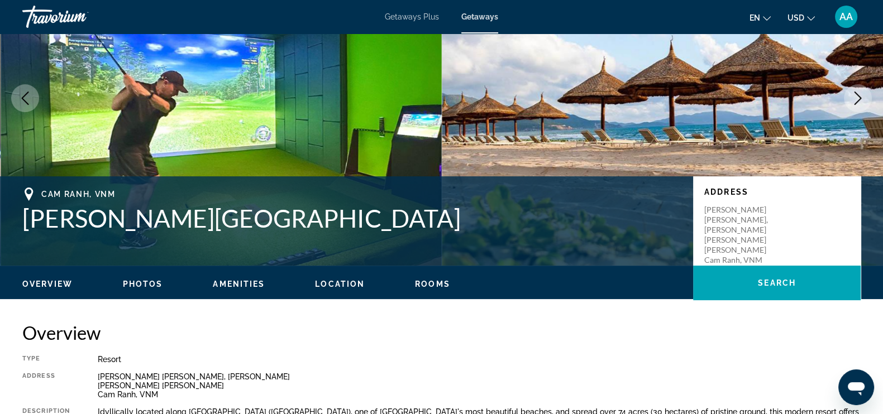
scroll to position [102, 0]
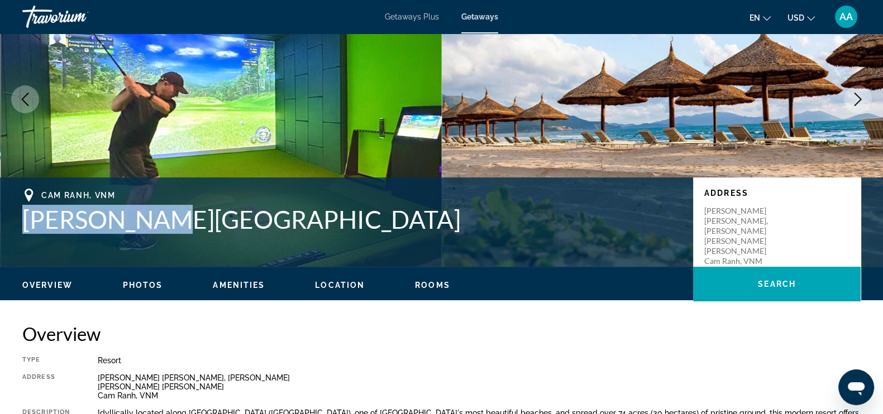
drag, startPoint x: 23, startPoint y: 224, endPoint x: 159, endPoint y: 217, distance: 135.9
click at [159, 217] on h1 "Alma Resort" at bounding box center [351, 219] width 659 height 29
copy h1 "Alma Resort"
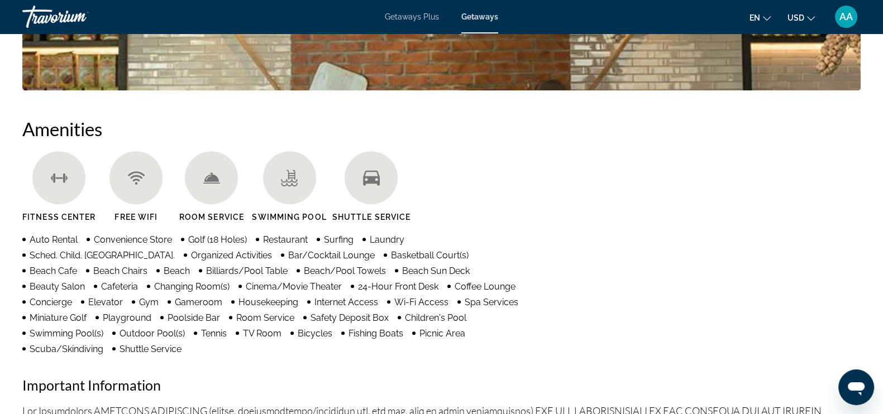
scroll to position [869, 0]
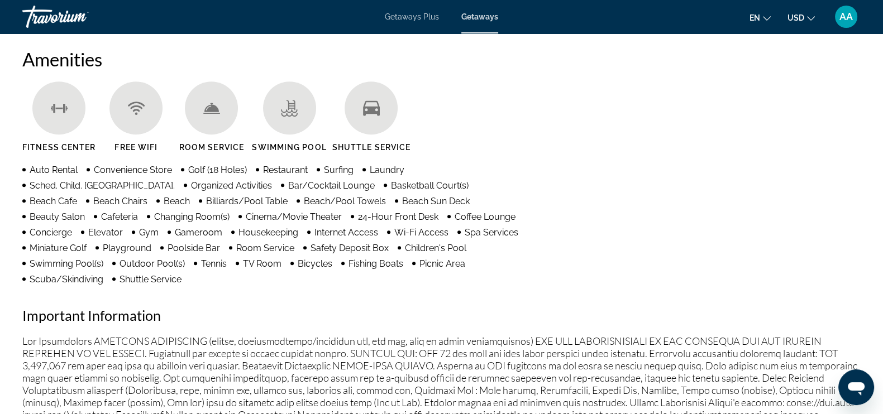
click at [351, 222] on li "24-Hour Front Desk" at bounding box center [395, 216] width 88 height 12
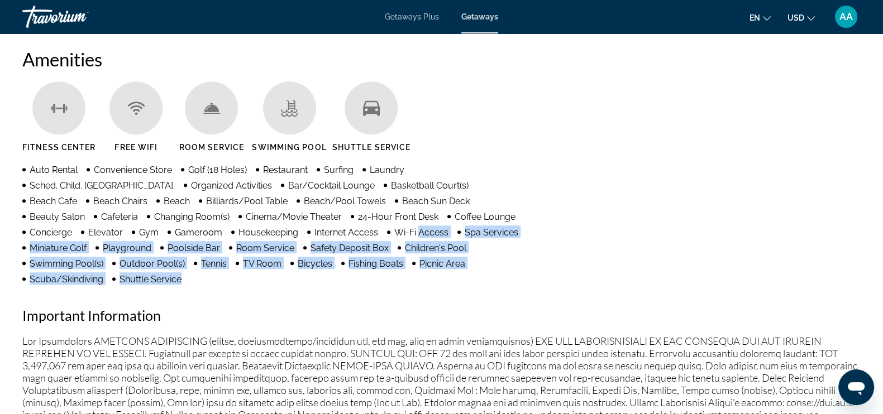
drag, startPoint x: 209, startPoint y: 230, endPoint x: 418, endPoint y: 266, distance: 212.5
click at [418, 266] on ul "Auto Rental Convenience Store Golf (18 Holes) Restaurant Surfing Laundry Sched.…" at bounding box center [273, 224] width 503 height 122
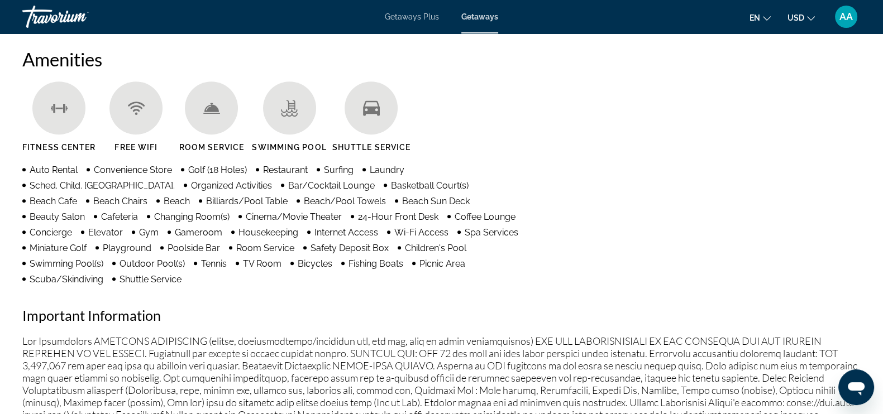
click at [436, 276] on div "Amenities Fitness Center Free Wifi Room Service Swimming Pool Shuttle Service A…" at bounding box center [441, 302] width 838 height 508
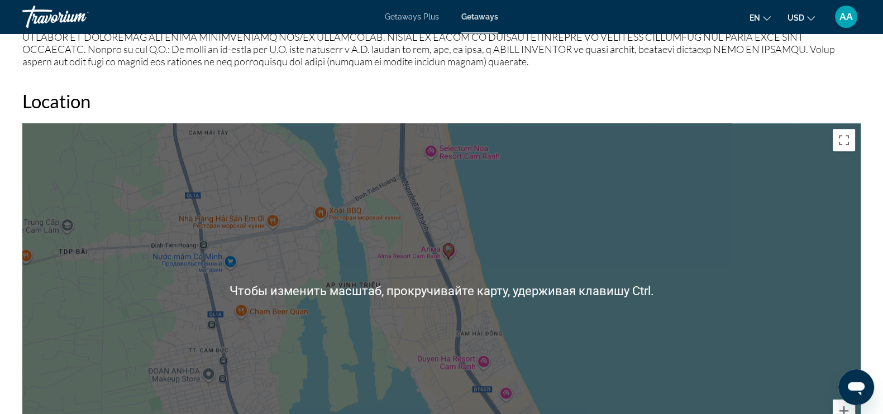
scroll to position [1427, 0]
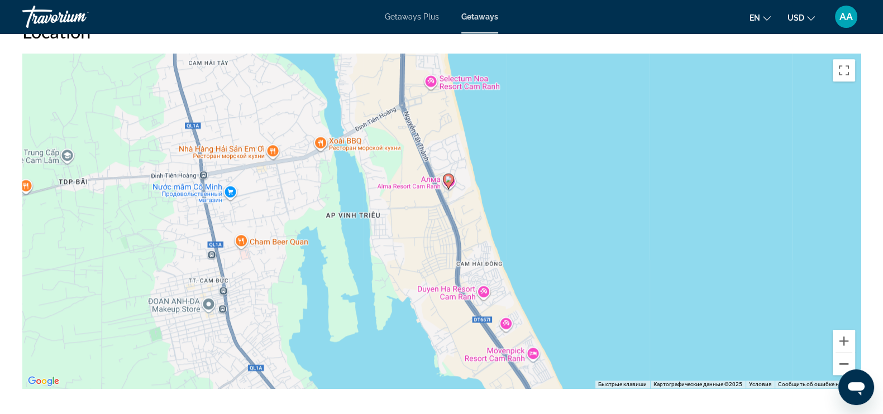
click at [845, 353] on button "Уменьшить" at bounding box center [843, 364] width 22 height 22
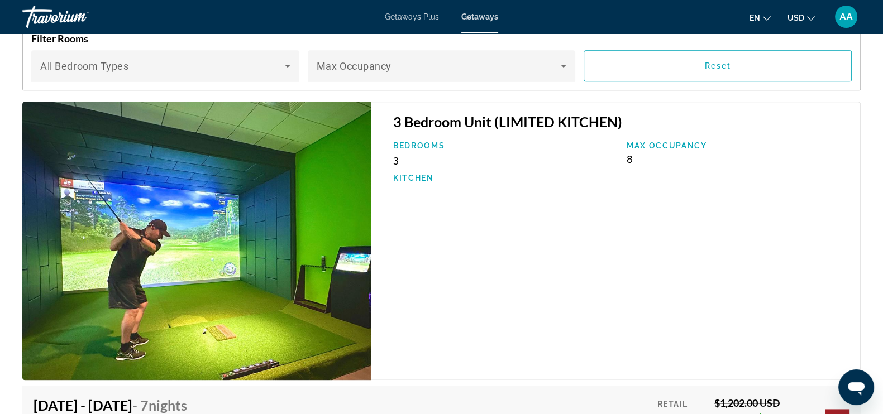
scroll to position [1846, 0]
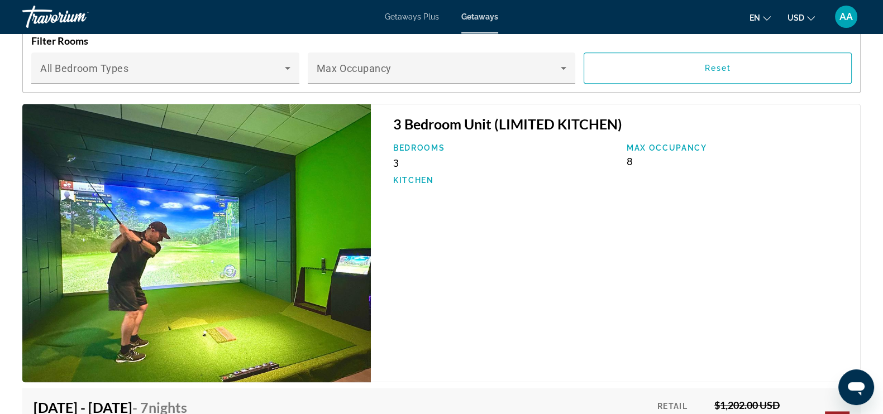
click at [482, 252] on div "3 Bedroom Unit (LIMITED KITCHEN) Bedrooms 3 Max Occupancy 8 Kitchen" at bounding box center [616, 243] width 490 height 279
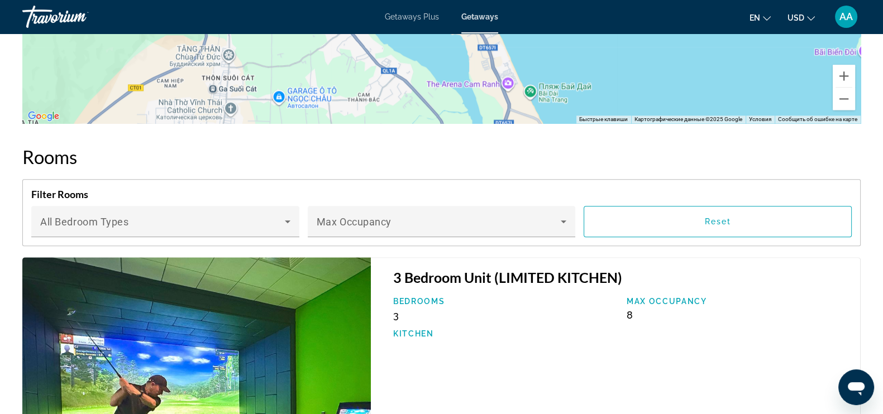
scroll to position [1567, 0]
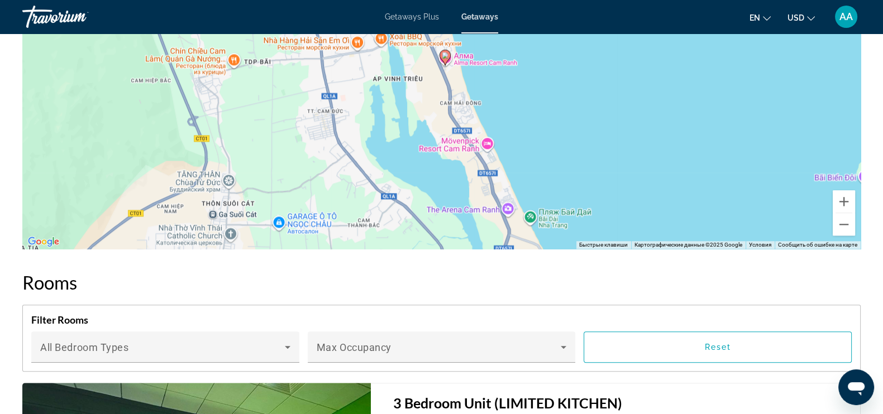
click at [56, 28] on div "Travorium" at bounding box center [78, 16] width 112 height 29
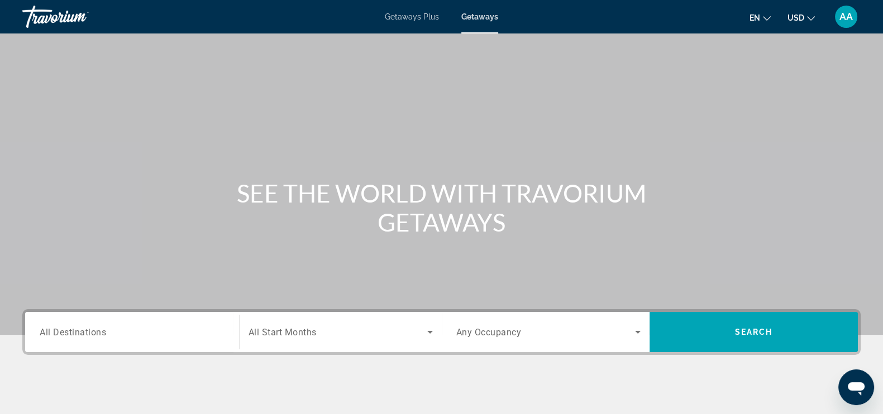
type textarea "*"
